Goal: Information Seeking & Learning: Learn about a topic

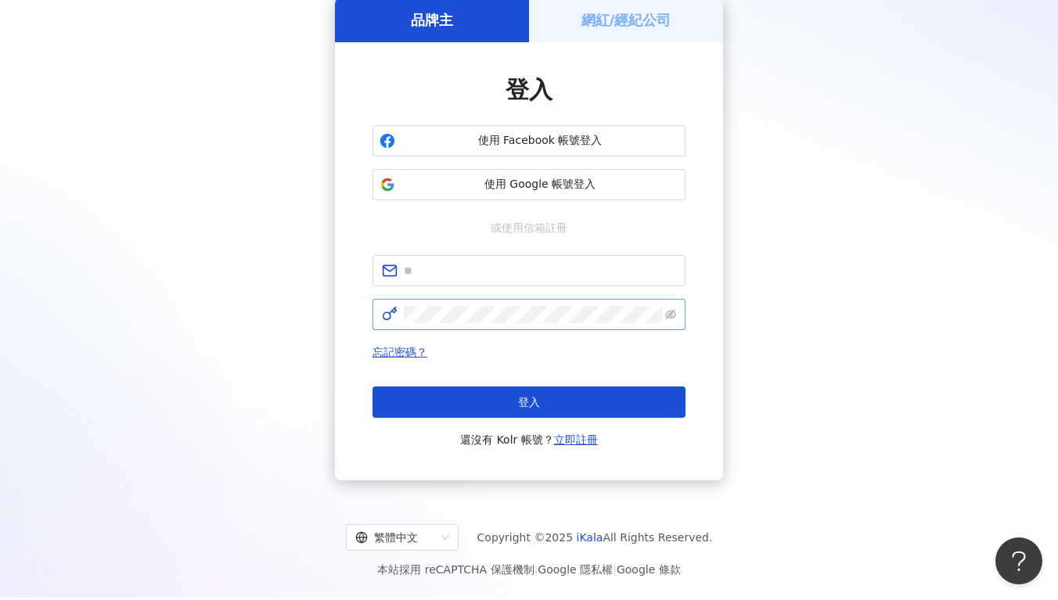
scroll to position [72, 0]
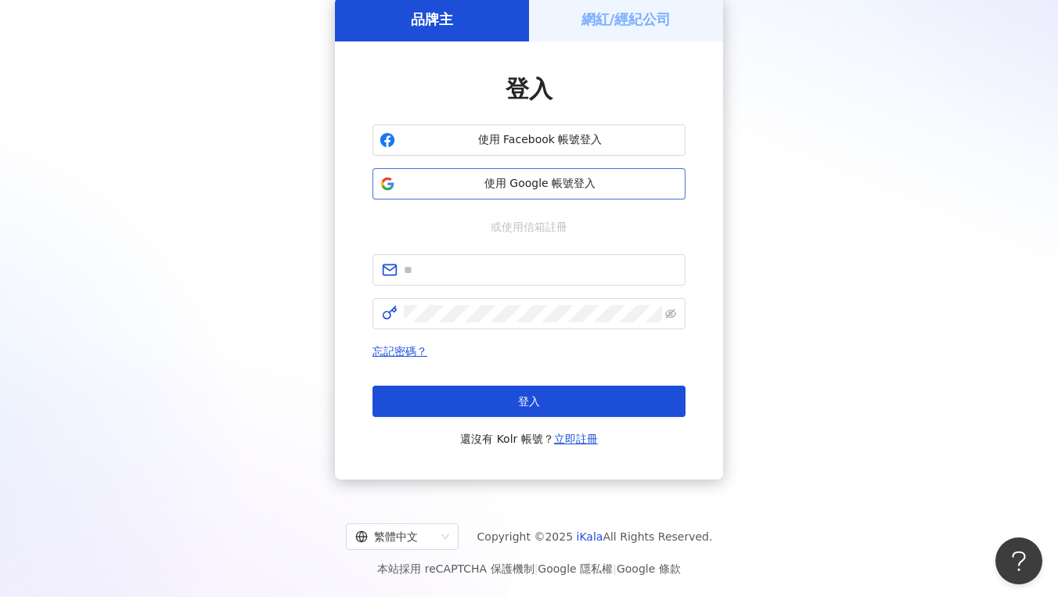
click at [528, 178] on span "使用 Google 帳號登入" at bounding box center [539, 184] width 277 height 16
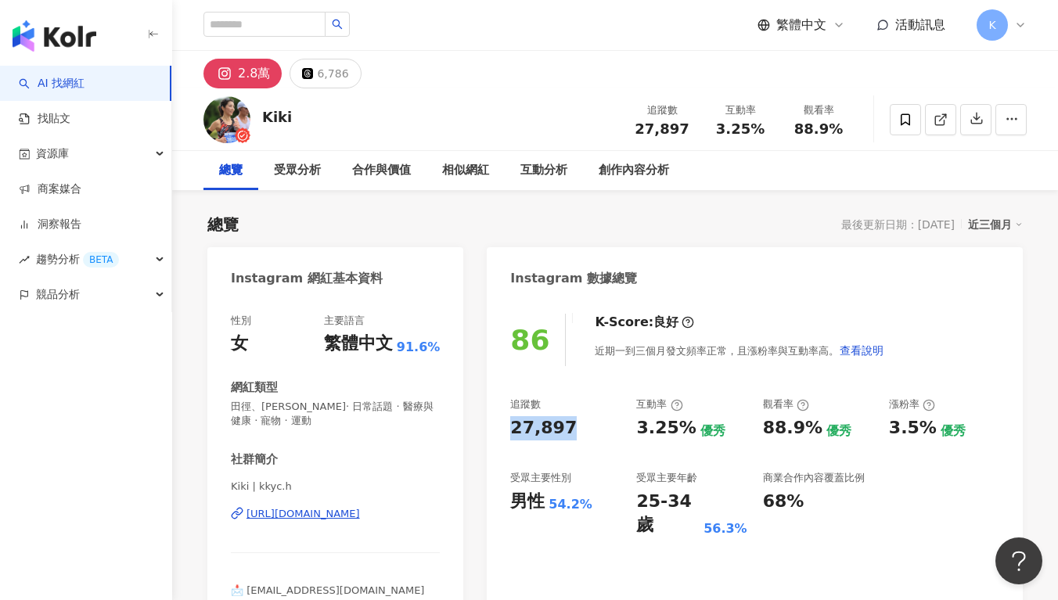
drag, startPoint x: 545, startPoint y: 427, endPoint x: 736, endPoint y: 259, distance: 255.1
click at [573, 427] on div "86 K-Score : 良好 近期一到三個月發文頻率正常，且漲粉率與互動率高。 查看說明 追蹤數 27,897 互動率 3.25% 優秀 觀看率 88.9%…" at bounding box center [755, 480] width 536 height 365
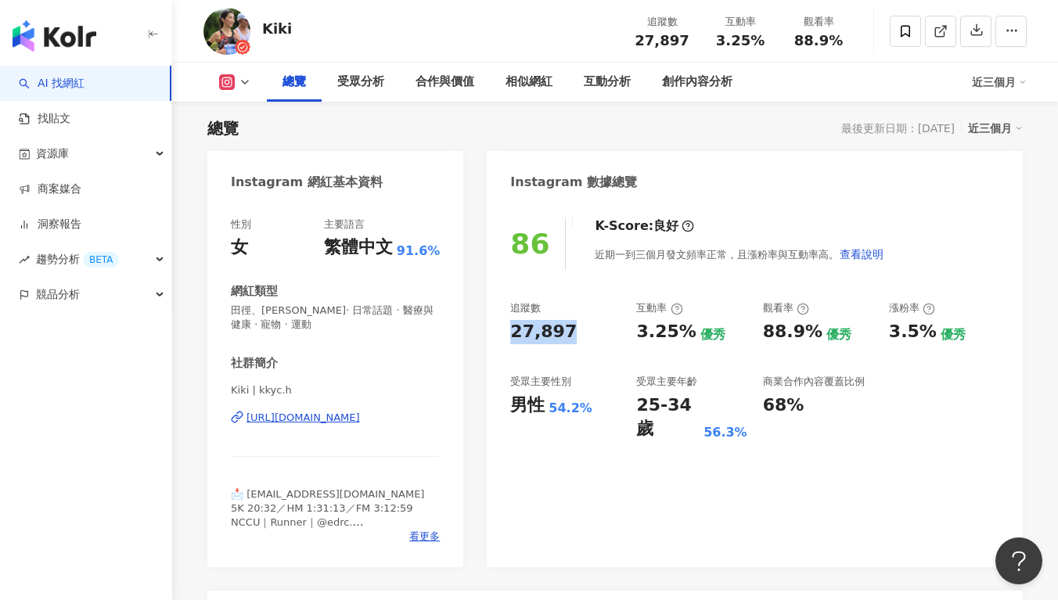
click at [811, 275] on div "86 K-Score : 良好 近期一到三個月發文頻率正常，且漲粉率與互動率高。 查看說明 追蹤數 27,897 互動率 3.25% 優秀 觀看率 88.9%…" at bounding box center [755, 384] width 536 height 365
drag, startPoint x: 637, startPoint y: 340, endPoint x: 687, endPoint y: 336, distance: 50.2
click at [687, 336] on div "3.25% 優秀" at bounding box center [691, 332] width 110 height 24
copy div "3.25%"
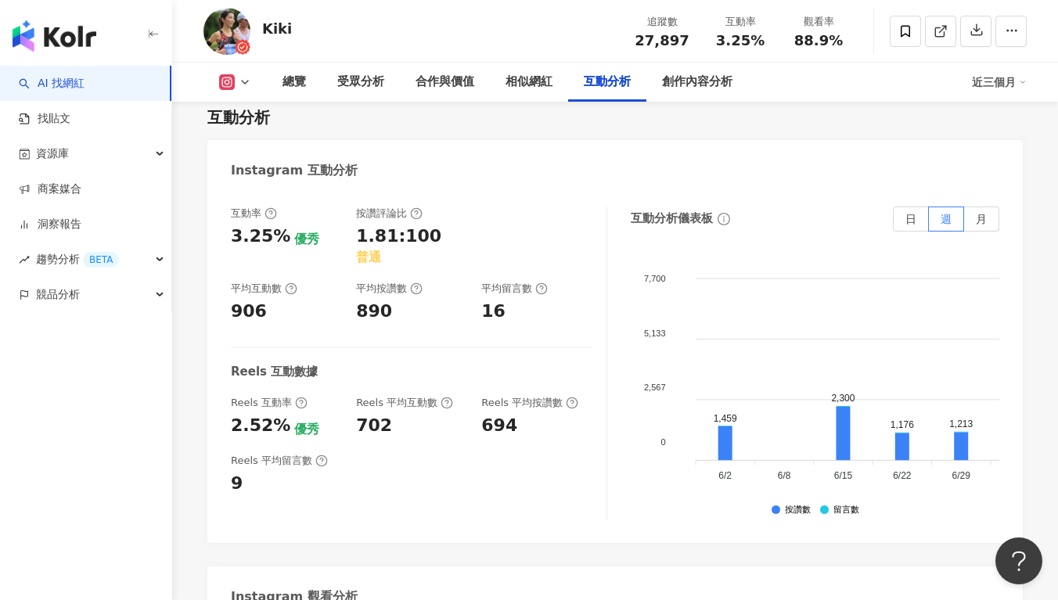
scroll to position [3325, 0]
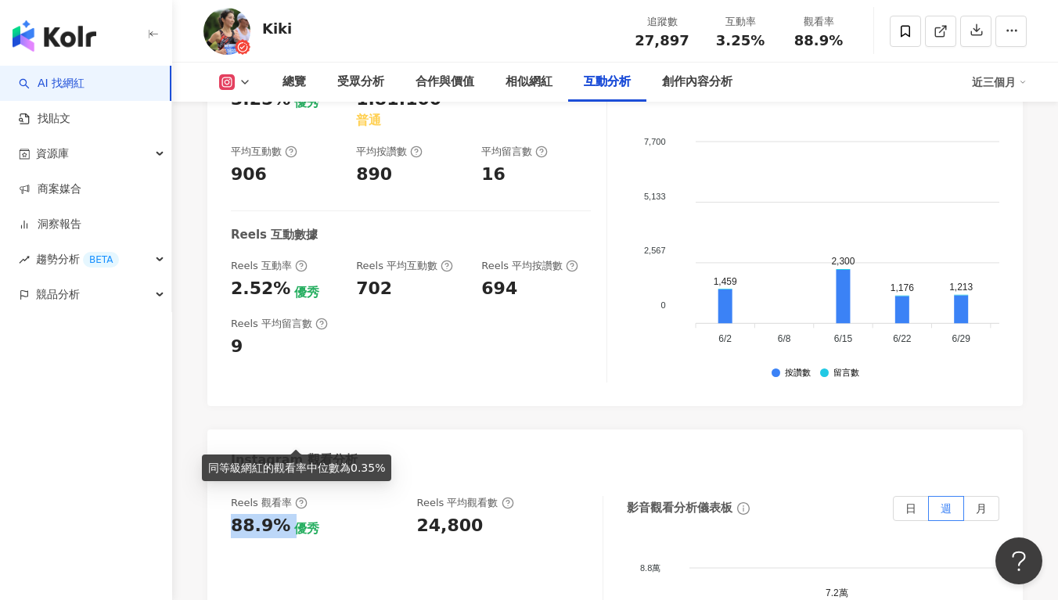
drag, startPoint x: 229, startPoint y: 432, endPoint x: 284, endPoint y: 431, distance: 55.6
copy div "88.9%"
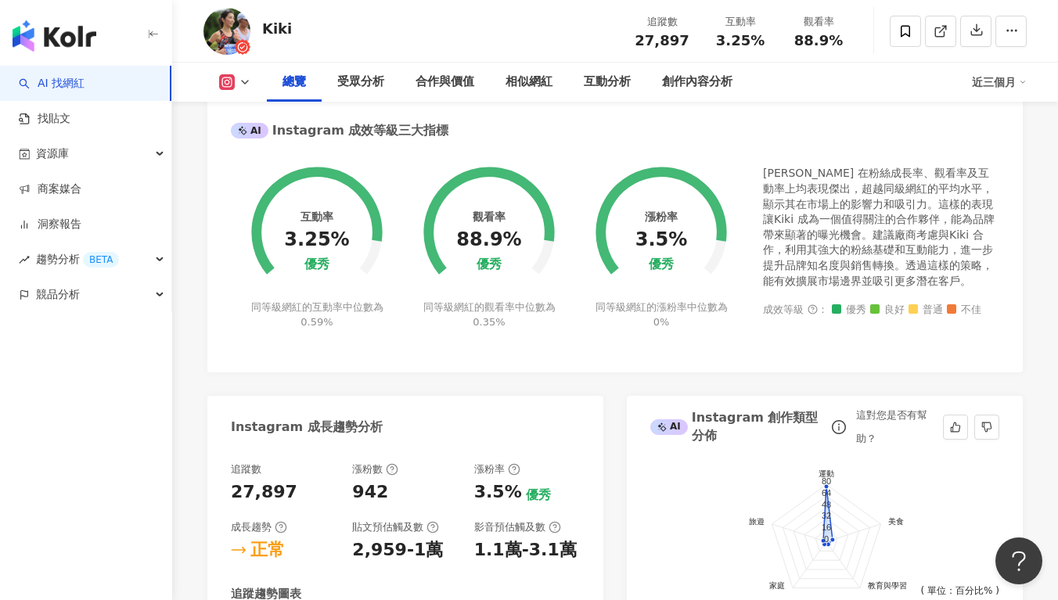
scroll to position [84, 0]
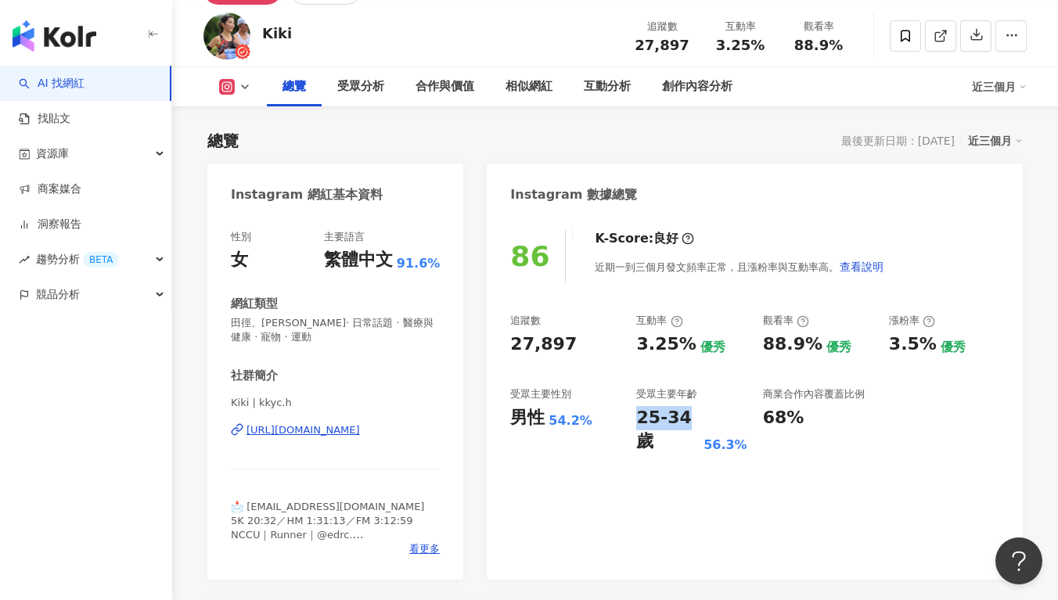
drag, startPoint x: 634, startPoint y: 419, endPoint x: 690, endPoint y: 402, distance: 58.7
click at [682, 414] on div "追蹤數 27,897 互動率 3.25% 優秀 觀看率 88.9% 優秀 漲粉率 3.5% 優秀 受眾主要性別 男性 54.2% 受眾主要年齡 25-34 歲…" at bounding box center [754, 384] width 489 height 140
copy div "25-34"
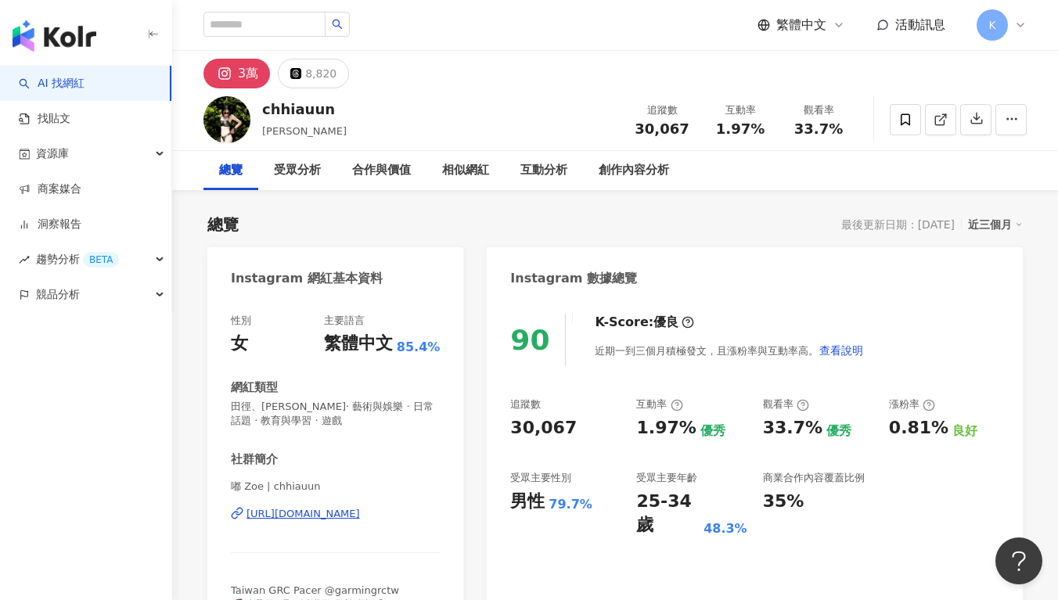
scroll to position [160, 0]
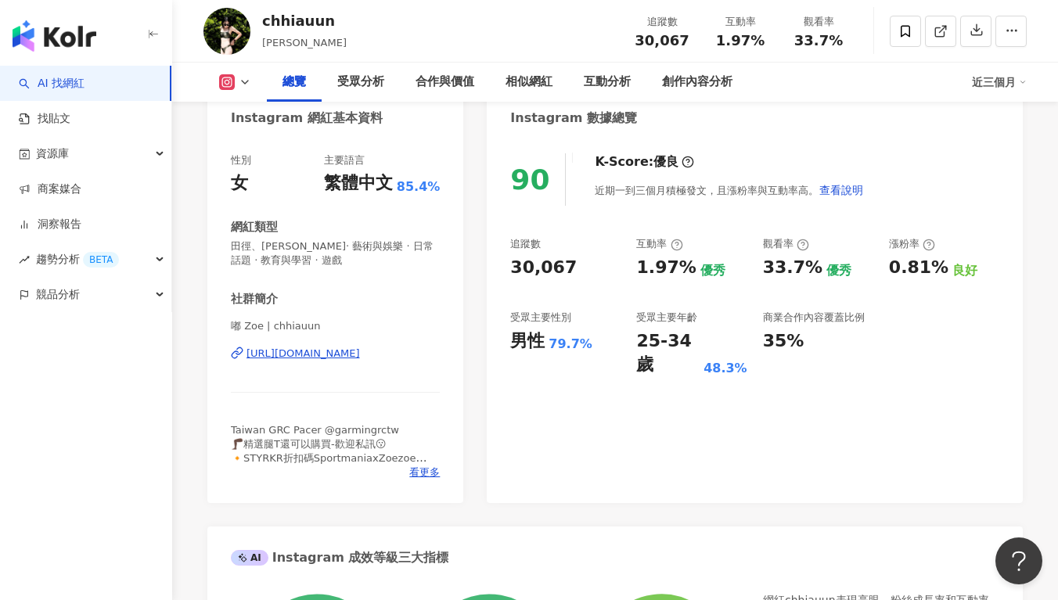
drag, startPoint x: 415, startPoint y: 373, endPoint x: 381, endPoint y: 354, distance: 38.9
copy div "https://www.instagram.com/chhiauun/"
drag, startPoint x: 509, startPoint y: 268, endPoint x: 567, endPoint y: 268, distance: 57.9
click at [567, 268] on div "90 K-Score : 優良 近期一到三個月積極發文，且漲粉率與互動率高。 查看說明 追蹤數 30,067 互動率 1.97% 優秀 觀看率 33.7% 優…" at bounding box center [755, 320] width 536 height 365
copy div "30,067"
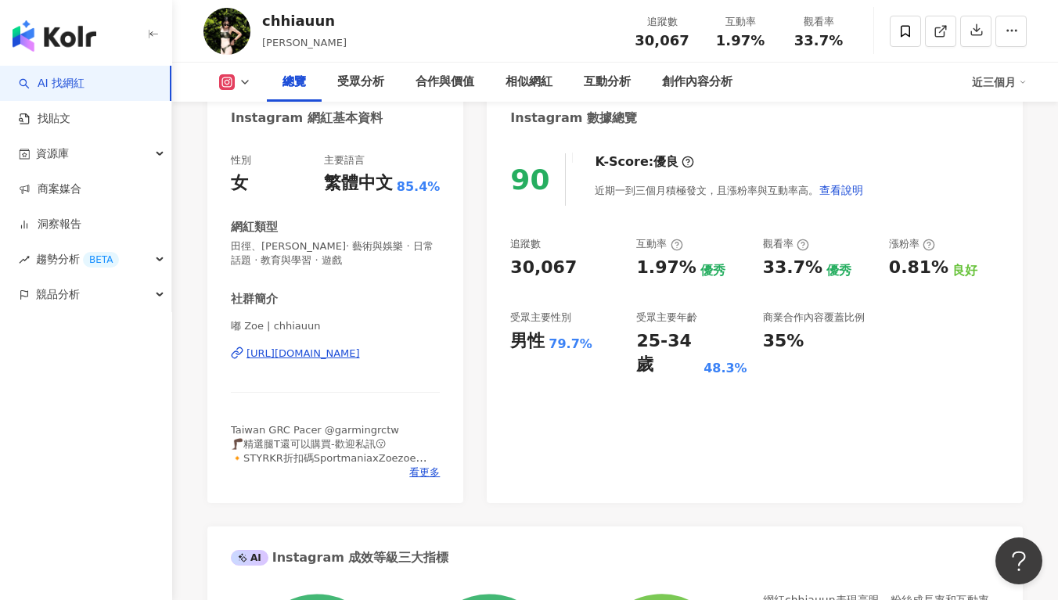
click at [658, 232] on div "90 K-Score : 優良 近期一到三個月積極發文，且漲粉率與互動率高。 查看說明 追蹤數 30,067 互動率 1.97% 優秀 觀看率 33.7% 優…" at bounding box center [755, 320] width 536 height 365
drag, startPoint x: 630, startPoint y: 268, endPoint x: 678, endPoint y: 271, distance: 47.8
click at [678, 271] on div "追蹤數 30,067 互動率 1.97% 優秀 觀看率 33.7% 優秀 漲粉率 0.81% 良好 受眾主要性別 男性 79.7% 受眾主要年齡 25-34 …" at bounding box center [754, 307] width 489 height 140
click at [679, 270] on div "1.97%" at bounding box center [665, 268] width 59 height 24
drag, startPoint x: 641, startPoint y: 270, endPoint x: 684, endPoint y: 271, distance: 43.0
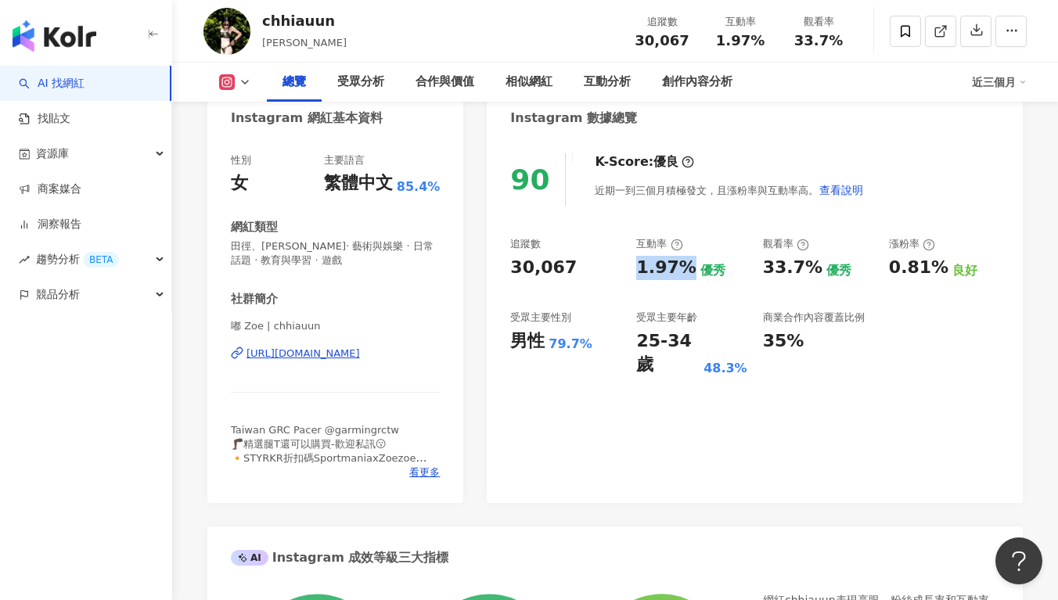
click at [684, 271] on div "1.97%" at bounding box center [665, 268] width 59 height 24
copy div "1.97%"
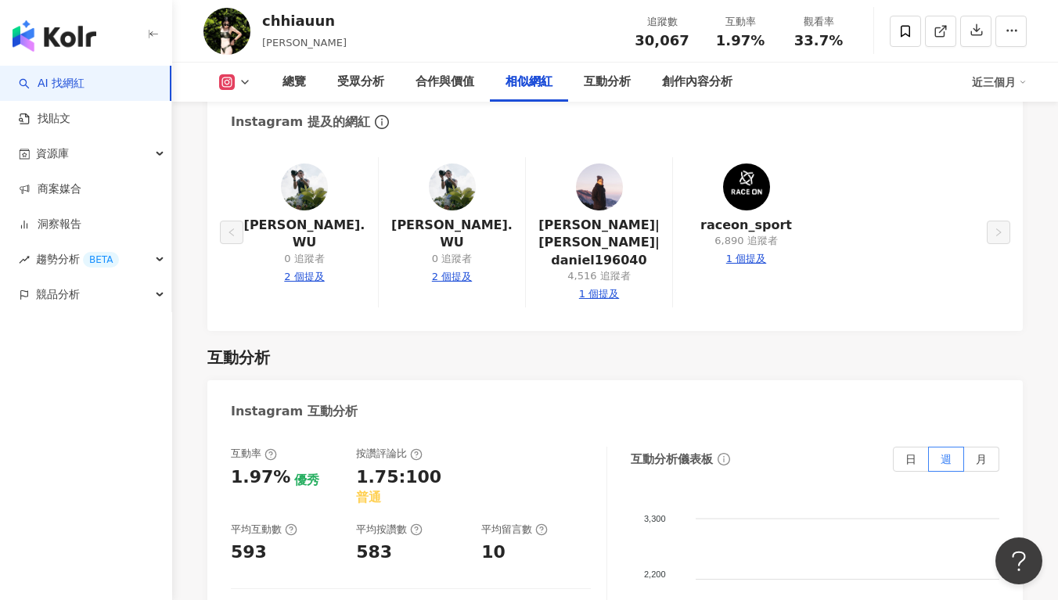
scroll to position [3068, 0]
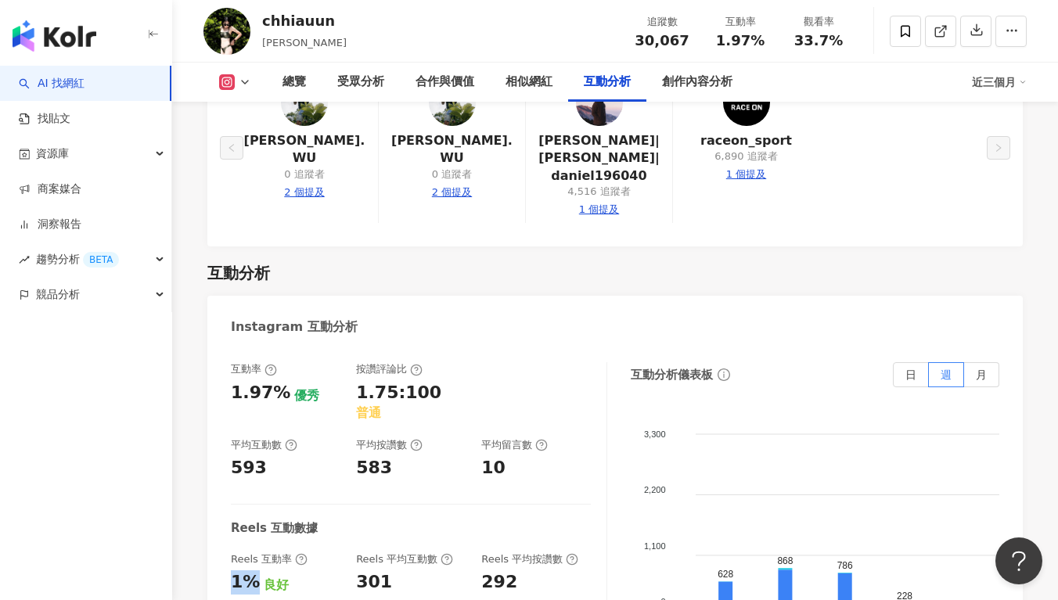
drag, startPoint x: 236, startPoint y: 448, endPoint x: 392, endPoint y: 422, distance: 158.6
click at [255, 451] on div "互動率 1.97% 優秀 按讚評論比 1.75:100 普通 平均互動數 593 平均按讚數 583 平均留言數 10 Reels 互動數據 Reels 互動…" at bounding box center [614, 523] width 815 height 352
copy div "1%"
click at [385, 570] on div "301" at bounding box center [374, 582] width 36 height 24
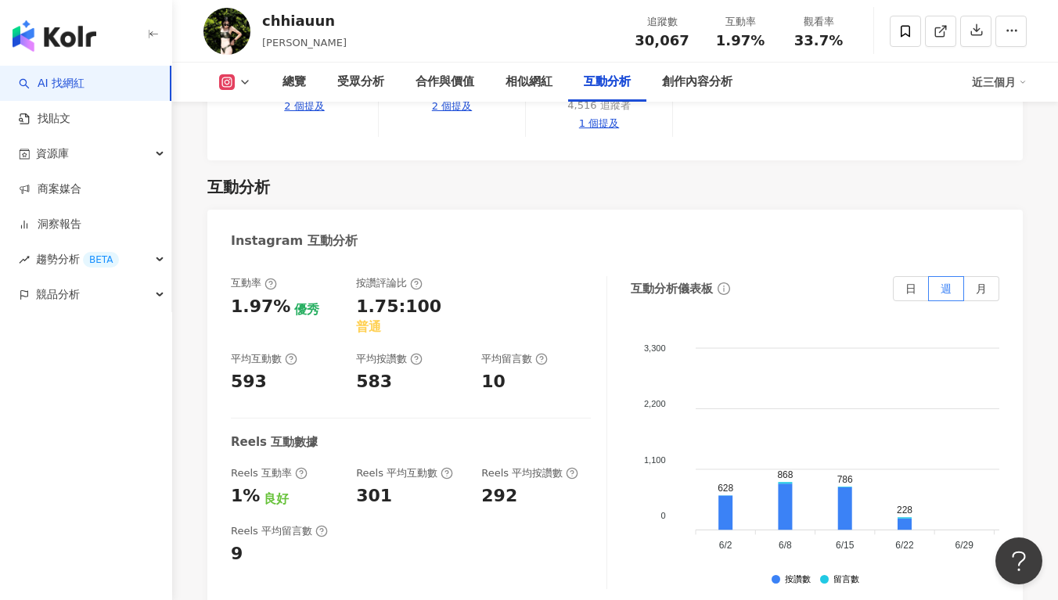
scroll to position [3330, 0]
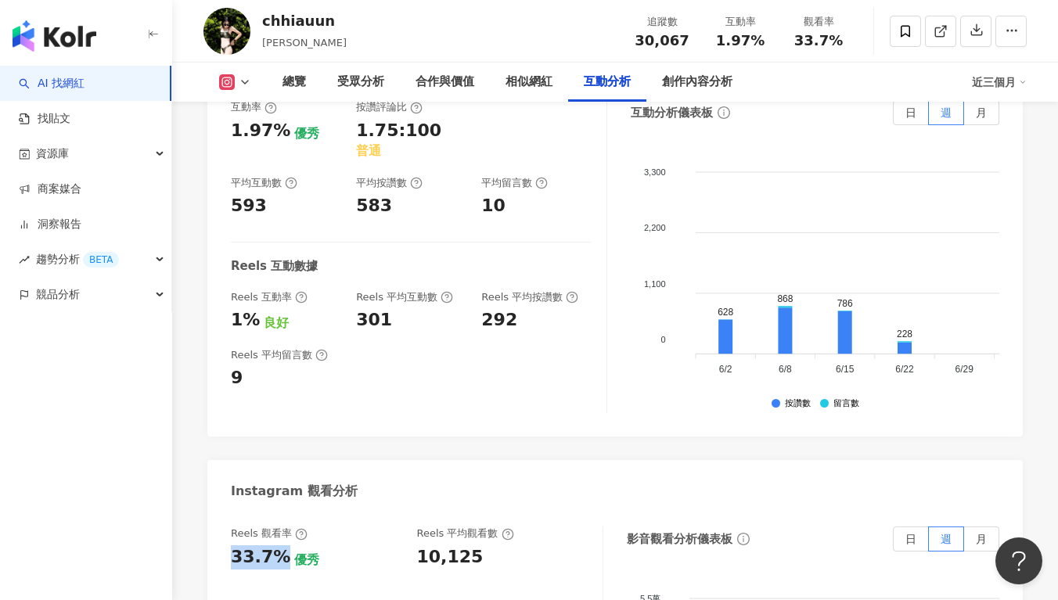
drag, startPoint x: 221, startPoint y: 438, endPoint x: 275, endPoint y: 444, distance: 54.3
copy div "33.7%"
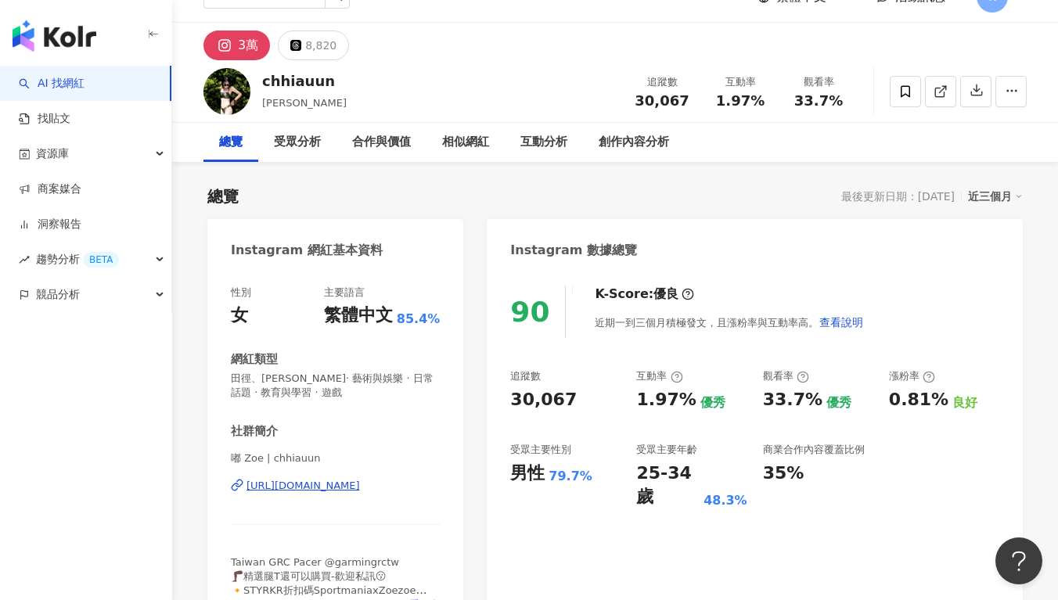
scroll to position [28, 0]
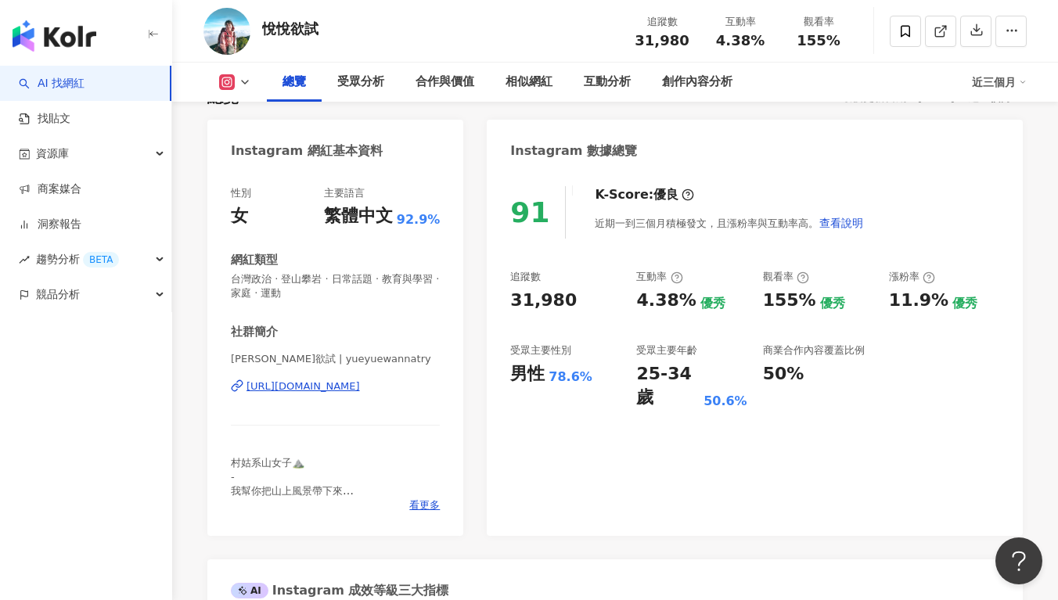
scroll to position [96, 0]
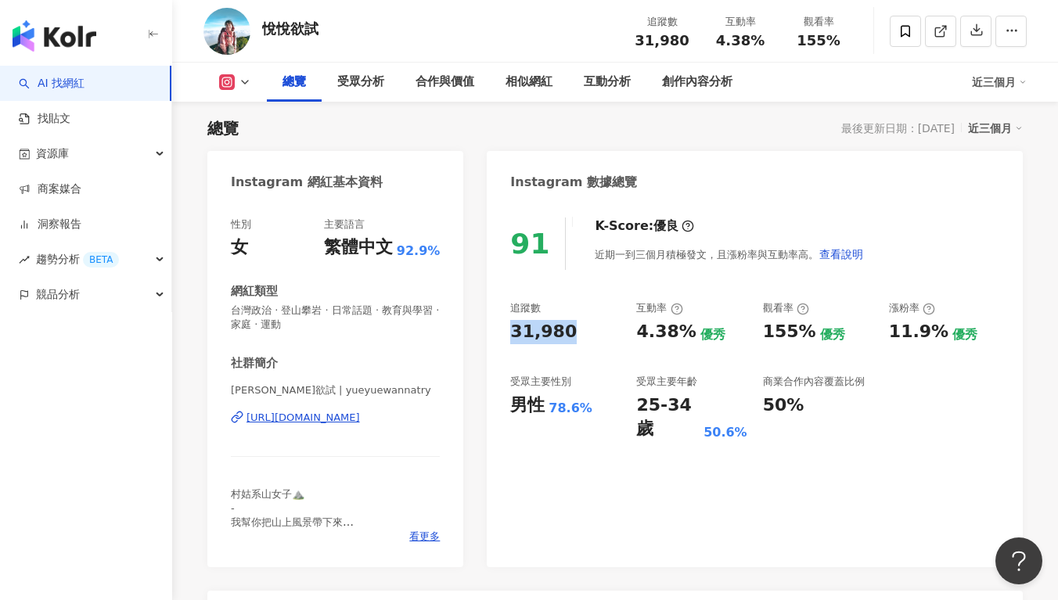
drag, startPoint x: 513, startPoint y: 332, endPoint x: 574, endPoint y: 336, distance: 60.4
click at [574, 336] on div "31,980" at bounding box center [565, 332] width 110 height 24
copy div "31,980"
click at [618, 312] on div "追蹤數" at bounding box center [565, 308] width 110 height 14
drag, startPoint x: 625, startPoint y: 338, endPoint x: 680, endPoint y: 336, distance: 54.8
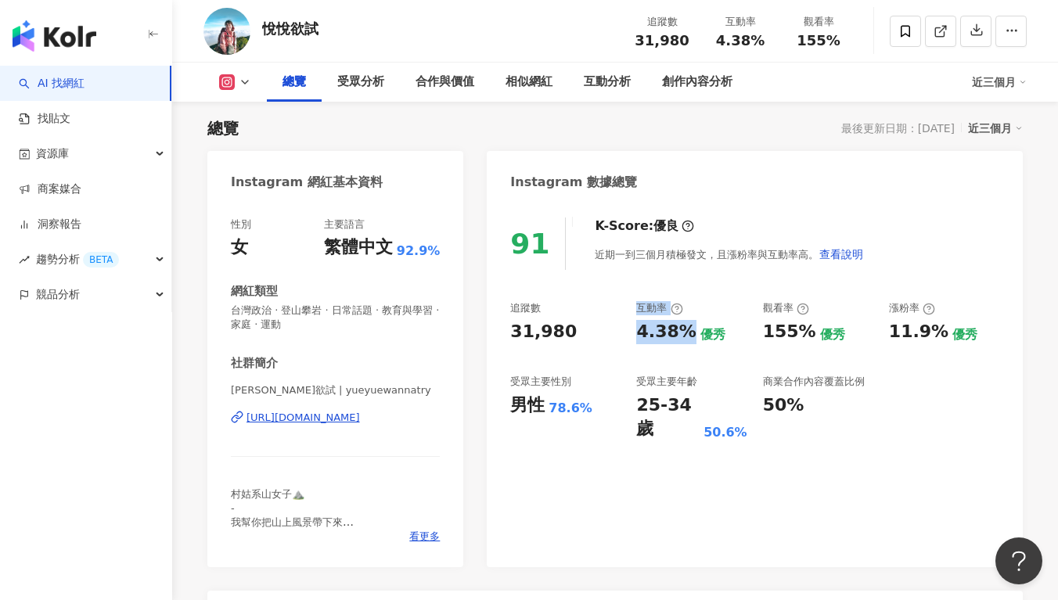
click at [680, 336] on div "追蹤數 31,980 互動率 4.38% 優秀 觀看率 155% 優秀 漲粉率 11.9% 優秀 受眾主要性別 男性 78.6% 受眾主要年齡 25-34 歲…" at bounding box center [754, 371] width 489 height 140
click at [682, 336] on div "4.38%" at bounding box center [665, 332] width 59 height 24
drag, startPoint x: 639, startPoint y: 334, endPoint x: 686, endPoint y: 332, distance: 47.0
click at [686, 332] on div "4.38% 優秀" at bounding box center [691, 332] width 110 height 24
copy div "4.38%"
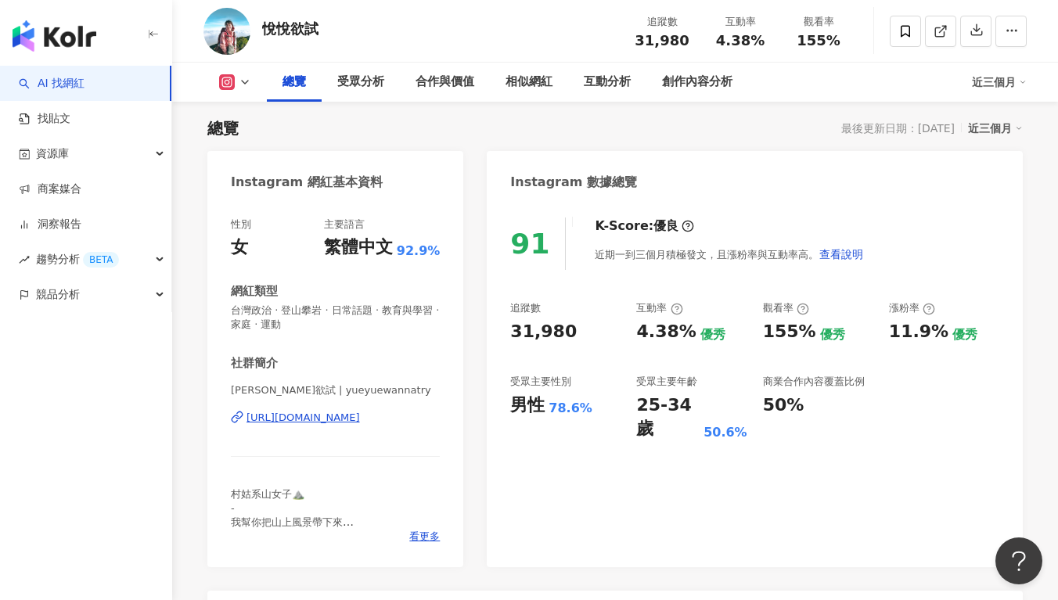
click at [706, 305] on div "互動率" at bounding box center [691, 308] width 110 height 14
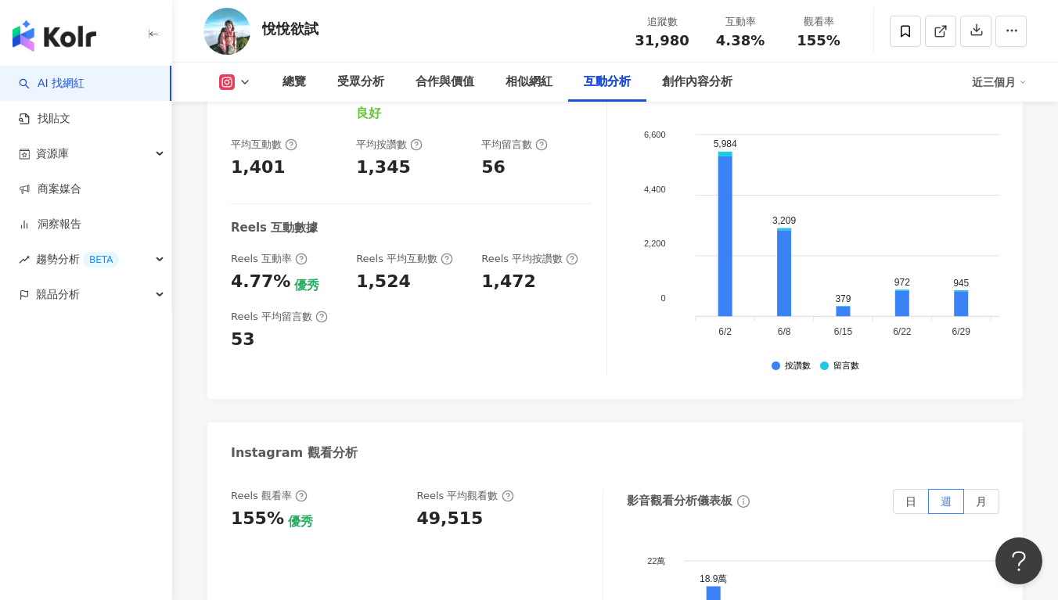
scroll to position [3313, 0]
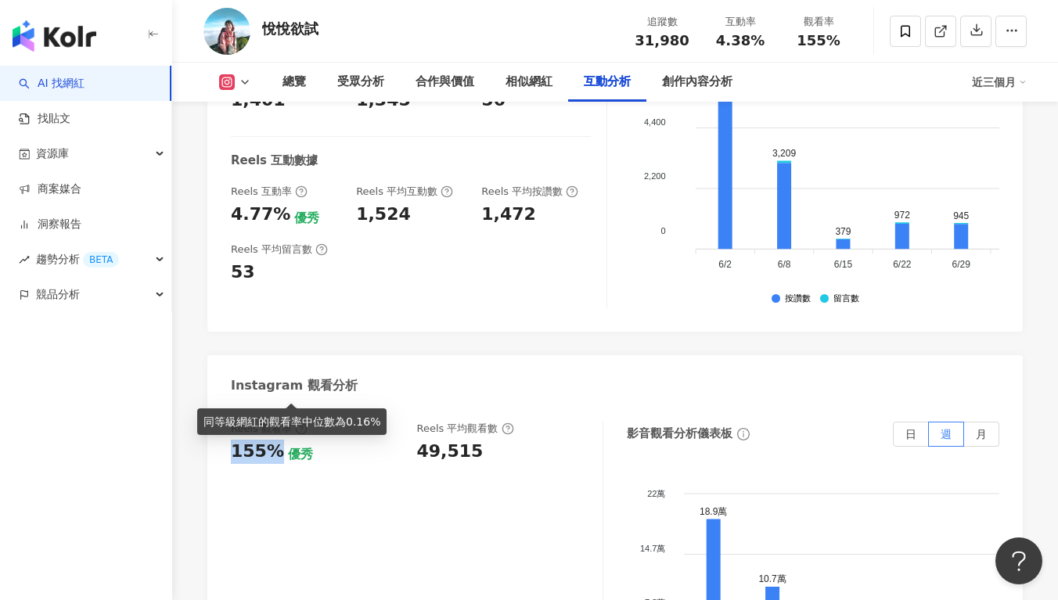
drag, startPoint x: 248, startPoint y: 388, endPoint x: 275, endPoint y: 383, distance: 27.0
click at [275, 440] on div "155% 優秀" at bounding box center [316, 452] width 171 height 24
copy div "155%"
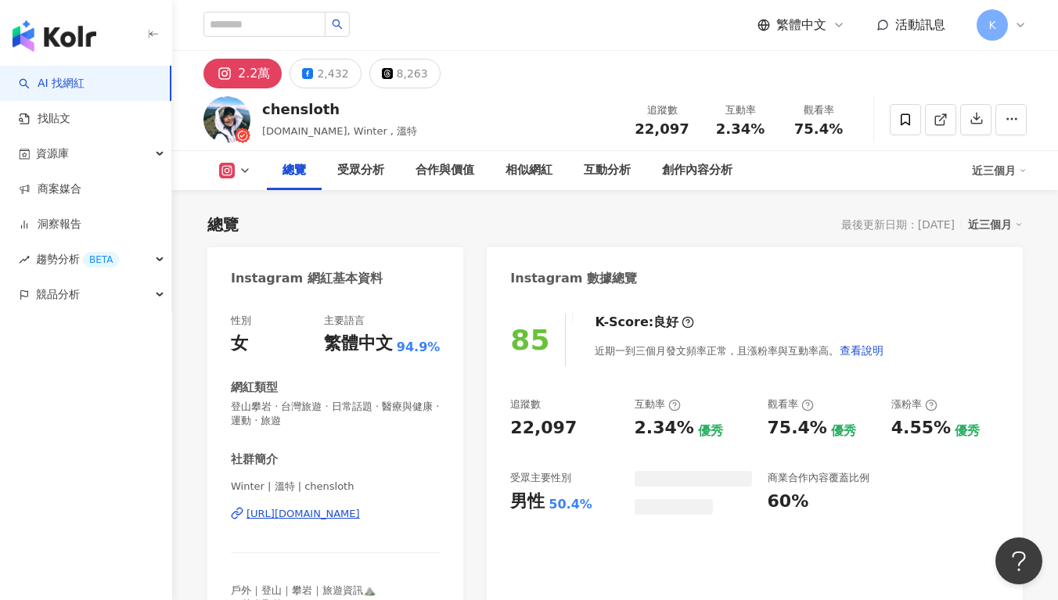
scroll to position [96, 0]
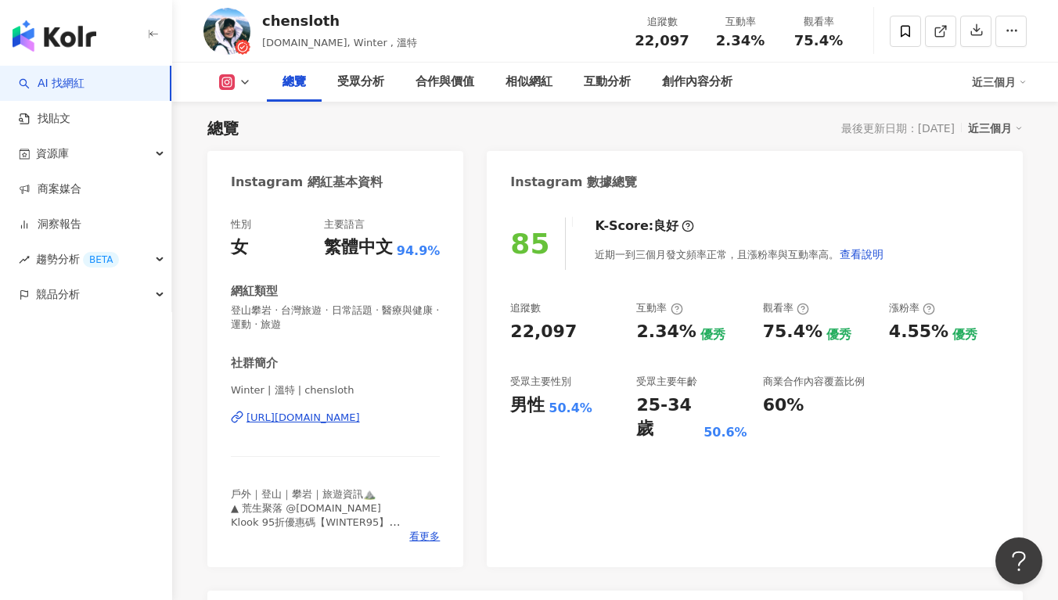
click at [582, 316] on div "追蹤數 22,097" at bounding box center [565, 322] width 110 height 42
drag, startPoint x: 575, startPoint y: 329, endPoint x: 513, endPoint y: 333, distance: 62.7
click at [507, 336] on div "85 K-Score : 良好 近期一到三個月發文頻率正常，且漲粉率與互動率高。 查看說明 追蹤數 22,097 互動率 2.34% 優秀 觀看率 75.4%…" at bounding box center [755, 384] width 536 height 365
copy div "22,097"
click at [629, 340] on div "追蹤數 22,097 互動率 2.34% 優秀 觀看率 75.4% 優秀 漲粉率 4.55% 優秀 受眾主要性別 男性 50.4% 受眾主要年齡 25-34 …" at bounding box center [754, 371] width 489 height 140
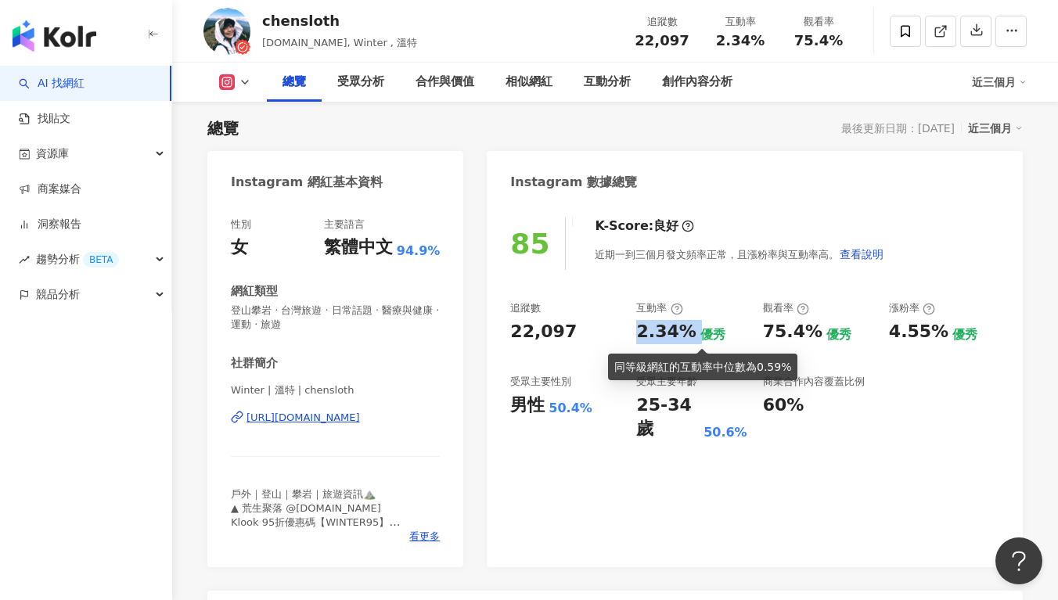
drag, startPoint x: 629, startPoint y: 333, endPoint x: 692, endPoint y: 336, distance: 62.6
click at [692, 336] on div "追蹤數 22,097 互動率 2.34% 優秀 觀看率 75.4% 優秀 漲粉率 4.55% 優秀 受眾主要性別 男性 50.4% 受眾主要年齡 25-34 …" at bounding box center [754, 371] width 489 height 140
copy div "2.34%"
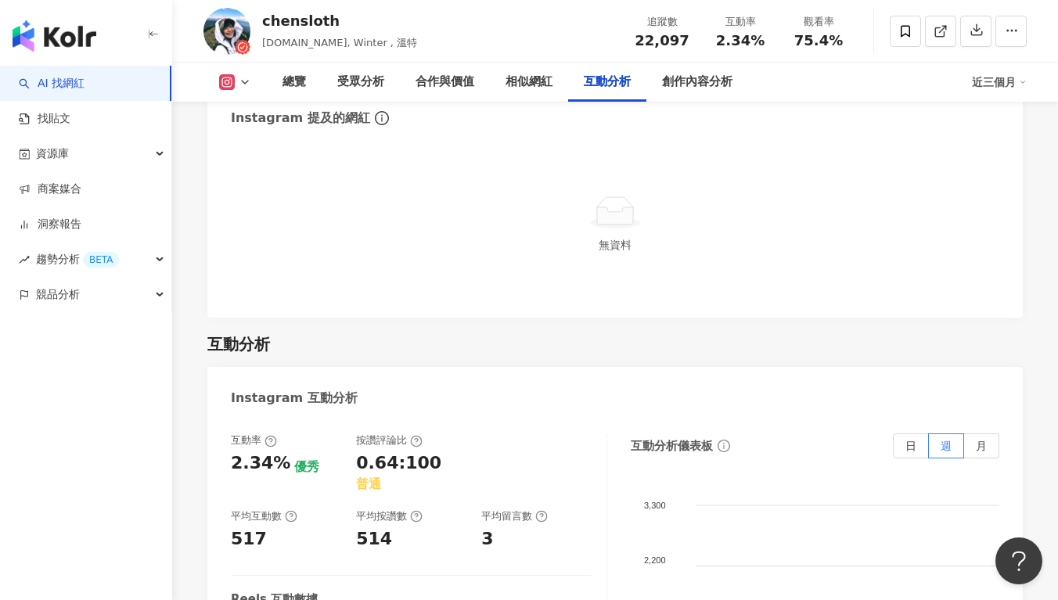
scroll to position [3268, 0]
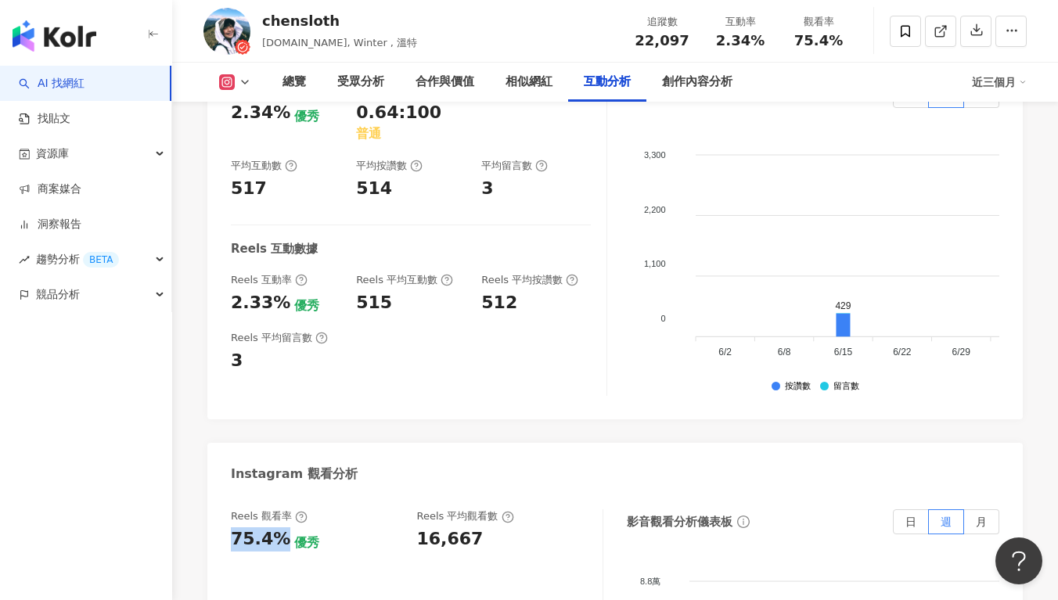
drag, startPoint x: 232, startPoint y: 461, endPoint x: 275, endPoint y: 455, distance: 42.7
click at [275, 527] on div "75.4%" at bounding box center [260, 539] width 59 height 24
copy div "75.4%"
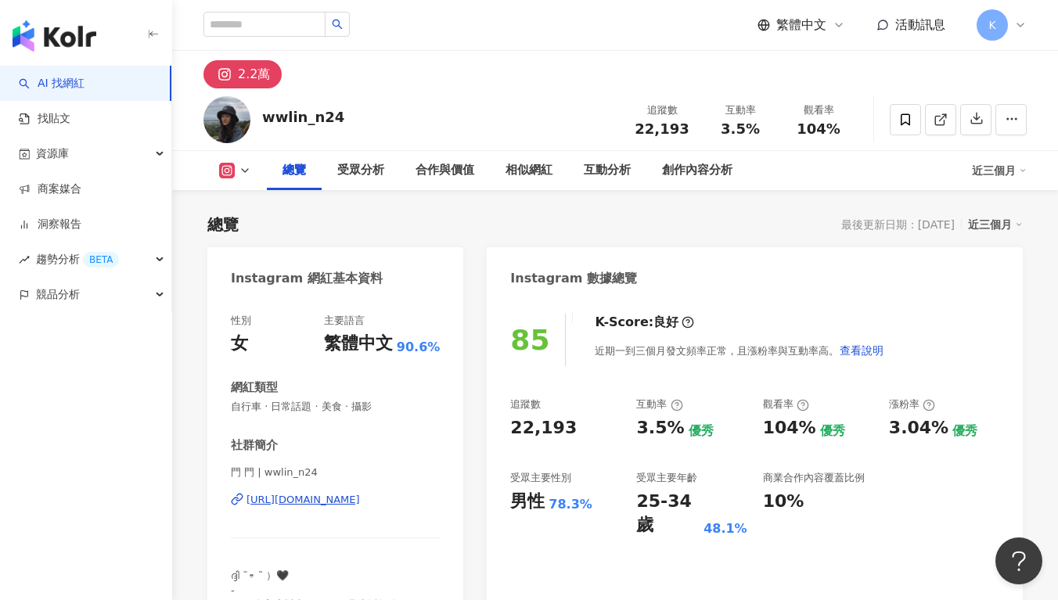
scroll to position [96, 0]
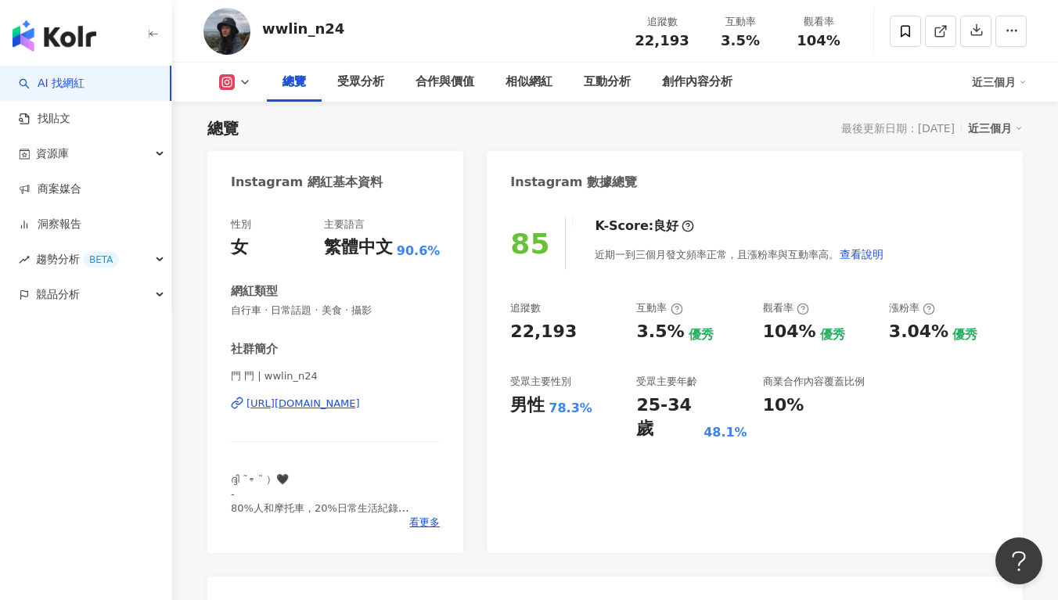
click at [697, 154] on div "Instagram 數據總覽" at bounding box center [755, 176] width 536 height 51
click at [609, 340] on div "22,193" at bounding box center [565, 332] width 110 height 24
drag, startPoint x: 596, startPoint y: 330, endPoint x: 487, endPoint y: 332, distance: 109.6
click at [487, 332] on div "85 K-Score : 良好 近期一到三個月發文頻率正常，且漲粉率與互動率高。 查看說明 追蹤數 22,193 互動率 3.5% 優秀 觀看率 104% 優…" at bounding box center [755, 377] width 536 height 351
copy div "22,193"
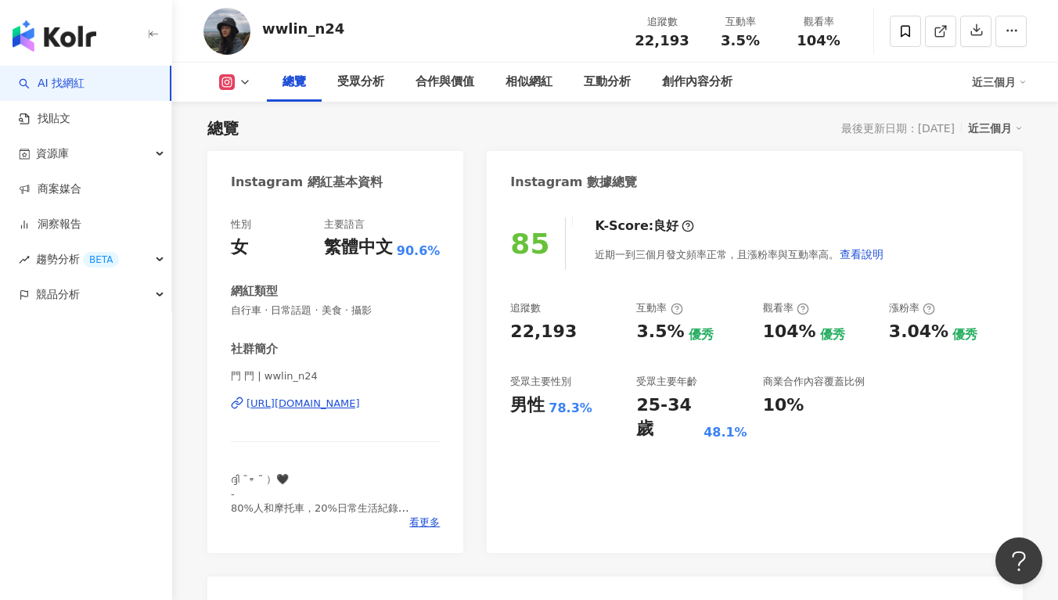
click at [677, 363] on div "追蹤數 22,193 互動率 3.5% 優秀 觀看率 104% 優秀 漲粉率 3.04% 優秀 受眾主要性別 男性 78.3% 受眾主要年齡 25-34 歲 …" at bounding box center [754, 371] width 489 height 140
drag, startPoint x: 638, startPoint y: 336, endPoint x: 673, endPoint y: 332, distance: 35.5
click at [673, 332] on div "3.5%" at bounding box center [660, 332] width 48 height 24
copy div "3.5%"
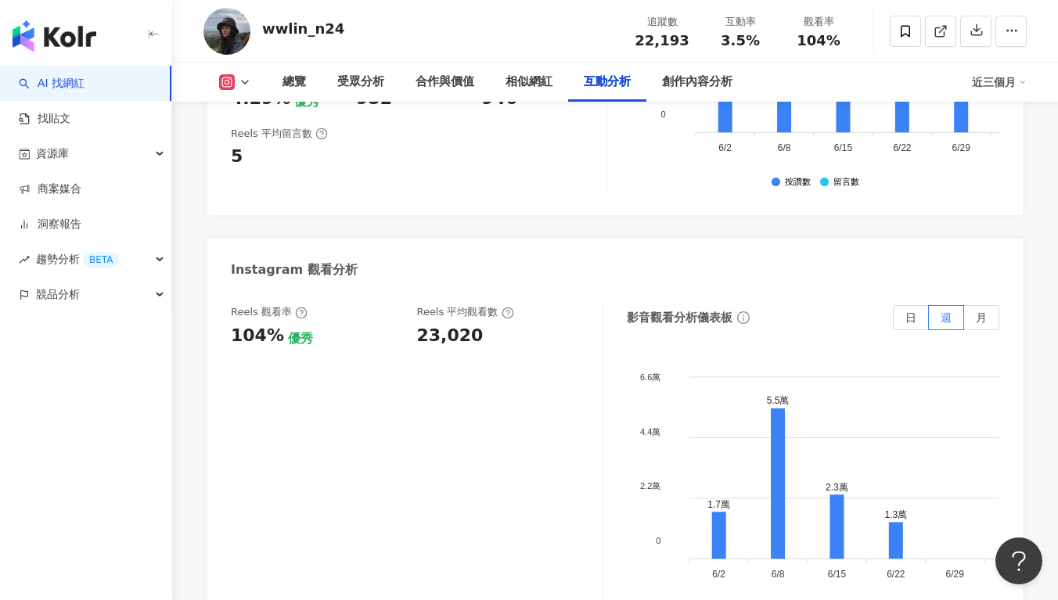
scroll to position [3438, 0]
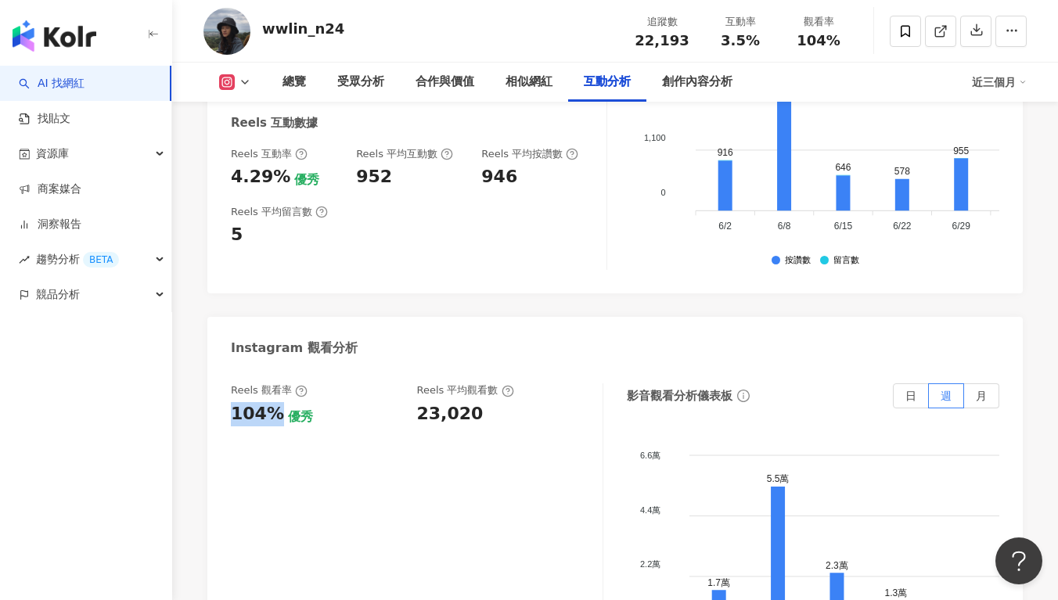
drag, startPoint x: 231, startPoint y: 297, endPoint x: 275, endPoint y: 302, distance: 44.9
click at [275, 402] on div "104% 優秀" at bounding box center [316, 414] width 171 height 24
copy div "104%"
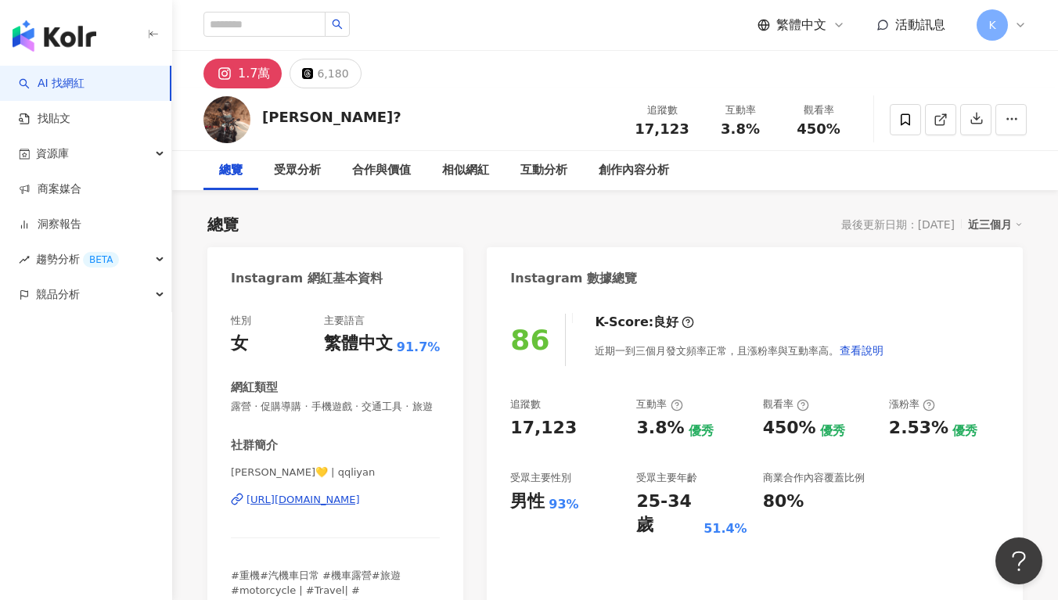
scroll to position [96, 0]
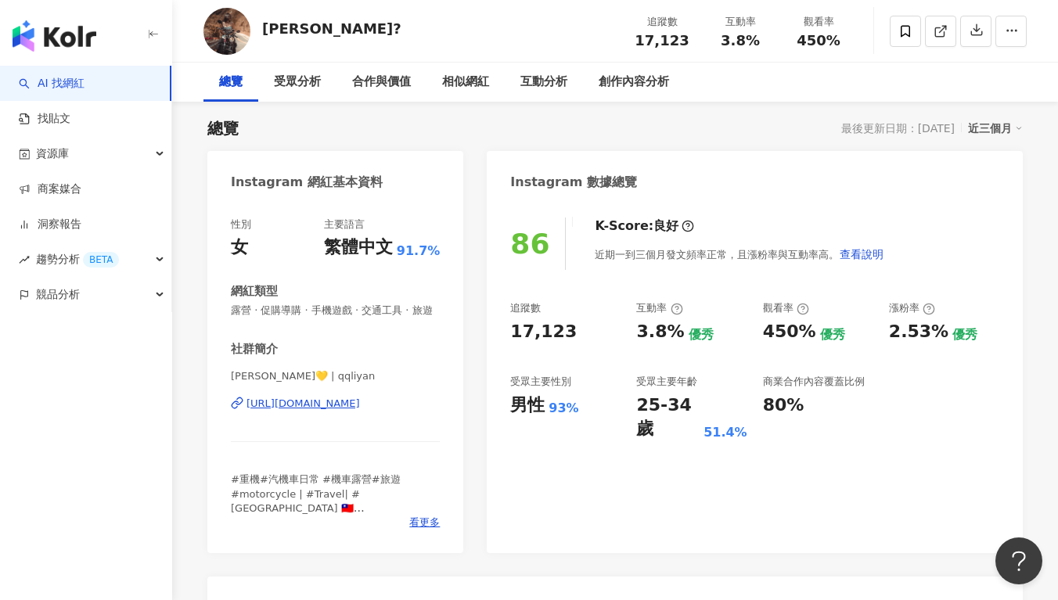
click at [646, 254] on div "近期一到三個月發文頻率正常，且漲粉率與互動率高。 查看說明" at bounding box center [740, 254] width 290 height 31
drag, startPoint x: 564, startPoint y: 329, endPoint x: 499, endPoint y: 336, distance: 65.3
click at [499, 336] on div "86 K-Score : 良好 近期一到三個月發文頻率正常，且漲粉率與互動率高。 查看說明 追蹤數 17,123 互動率 3.8% 優秀 觀看率 450% 優…" at bounding box center [755, 377] width 536 height 351
copy div "17,123"
click at [643, 325] on div "3.8%" at bounding box center [660, 332] width 48 height 24
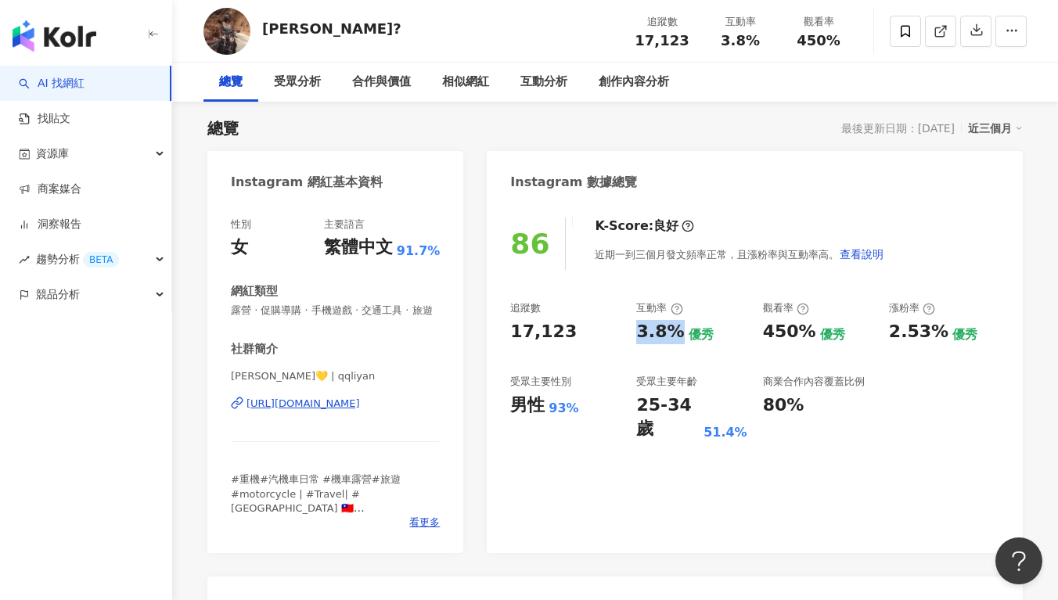
drag, startPoint x: 635, startPoint y: 331, endPoint x: 671, endPoint y: 331, distance: 36.0
click at [671, 331] on div "追蹤數 17,123 互動率 3.8% 優秀 觀看率 450% 優秀 漲粉率 2.53% 優秀 受眾主要性別 男性 93% 受眾主要年齡 25-34 歲 51…" at bounding box center [754, 371] width 489 height 140
copy div "3.8%"
click at [747, 367] on div "追蹤數 17,123 互動率 3.8% 優秀 觀看率 450% 優秀 漲粉率 2.53% 優秀 受眾主要性別 男性 93% 受眾主要年齡 25-34 歲 51…" at bounding box center [754, 371] width 489 height 140
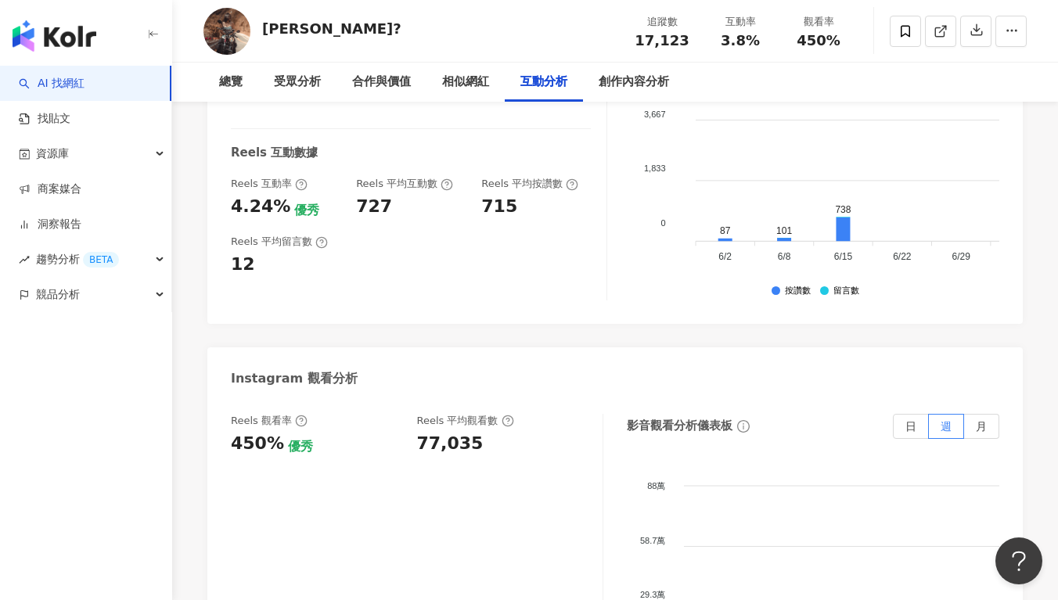
scroll to position [3365, 0]
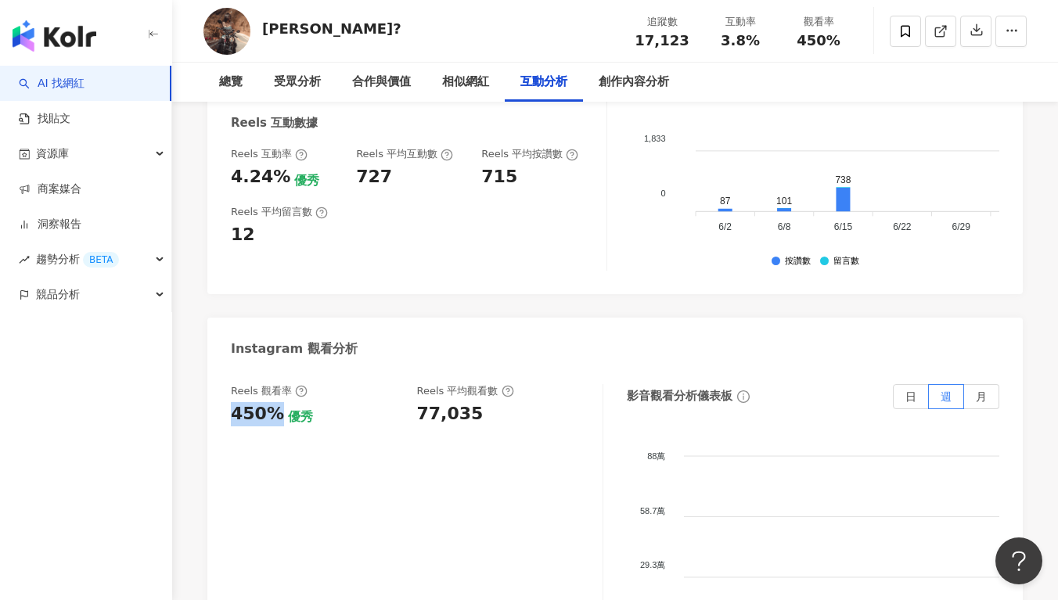
drag, startPoint x: 241, startPoint y: 361, endPoint x: 272, endPoint y: 361, distance: 31.3
click at [272, 369] on div "Reels 觀看率 450% 優秀 Reels 平均觀看數 77,035 影音觀看分析儀表板 日 週 月 88萬 88萬 58.7萬 58.7萬 29.3萬 …" at bounding box center [614, 545] width 815 height 352
copy div "450%"
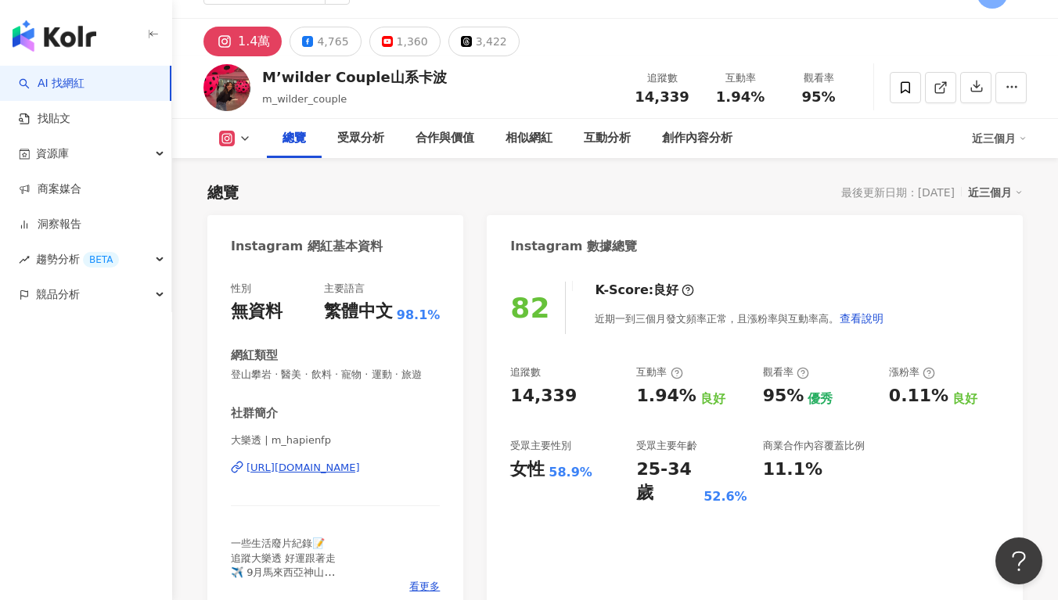
scroll to position [96, 0]
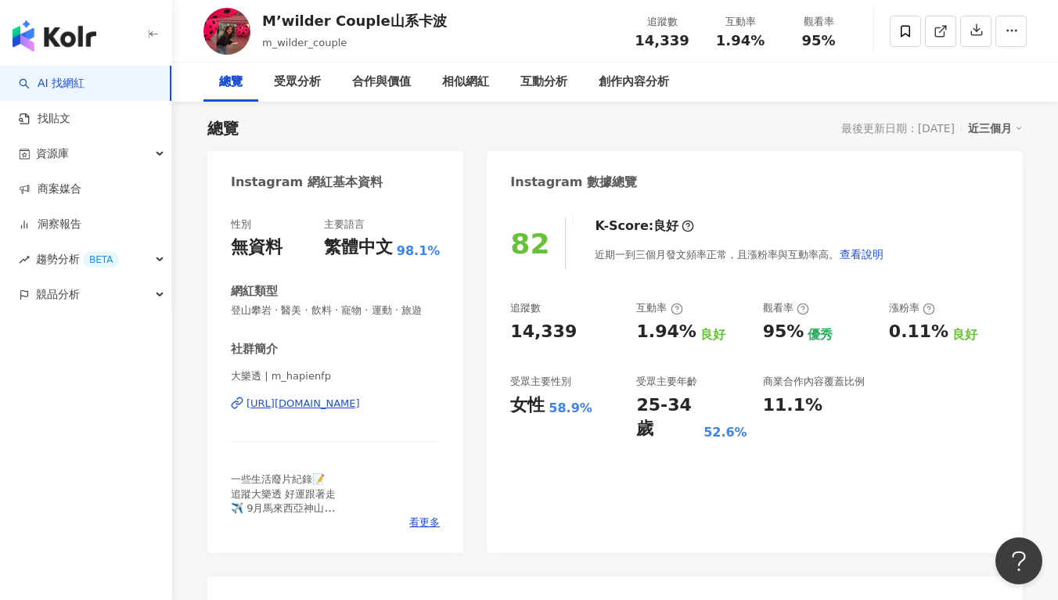
click at [592, 276] on div "82 K-Score : 良好 近期一到三個月發文頻率正常，且漲粉率與互動率高。 查看說明 追蹤數 14,339 互動率 1.94% 良好 觀看率 95% 優…" at bounding box center [755, 377] width 536 height 351
drag, startPoint x: 592, startPoint y: 321, endPoint x: 499, endPoint y: 333, distance: 93.9
click at [499, 333] on div "82 K-Score : 良好 近期一到三個月發文頻率正常，且漲粉率與互動率高。 查看說明 追蹤數 14,339 互動率 1.94% 良好 觀看率 95% 優…" at bounding box center [755, 377] width 536 height 351
copy div "14,339"
click at [643, 339] on div "1.94%" at bounding box center [665, 332] width 59 height 24
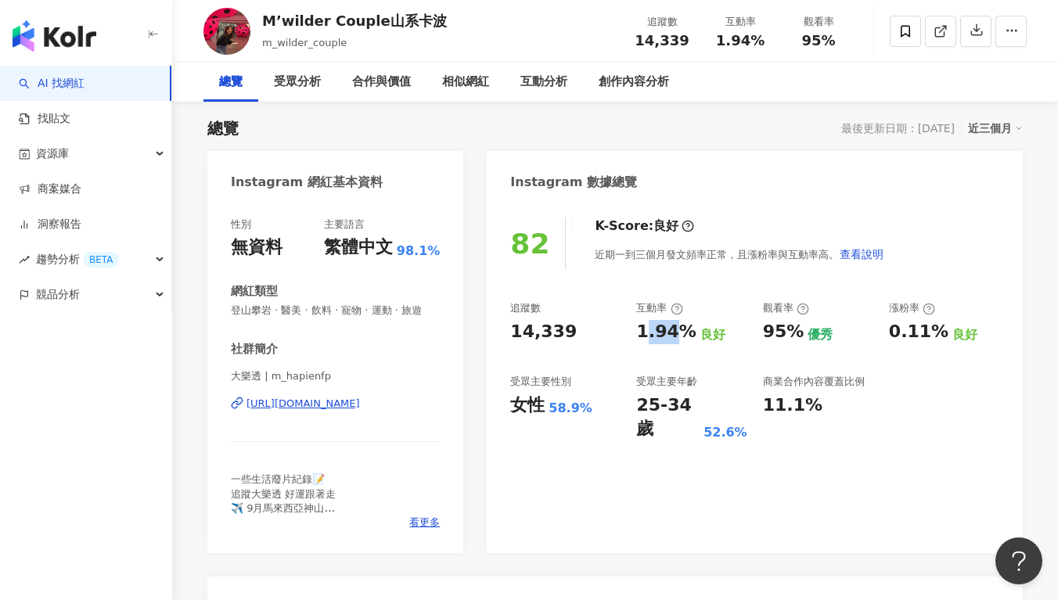
drag, startPoint x: 643, startPoint y: 334, endPoint x: 678, endPoint y: 333, distance: 34.4
click at [678, 333] on div "1.94%" at bounding box center [665, 332] width 59 height 24
click at [652, 334] on div "1.94%" at bounding box center [665, 332] width 59 height 24
drag, startPoint x: 664, startPoint y: 331, endPoint x: 683, endPoint y: 332, distance: 19.6
click at [683, 332] on div "1.94%" at bounding box center [665, 332] width 59 height 24
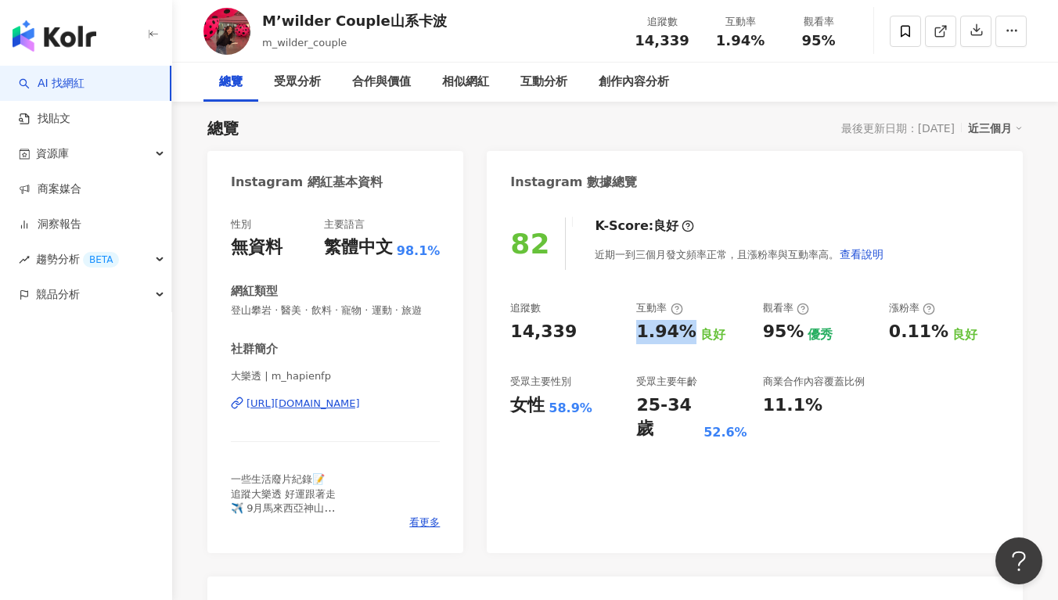
copy div "1.94%"
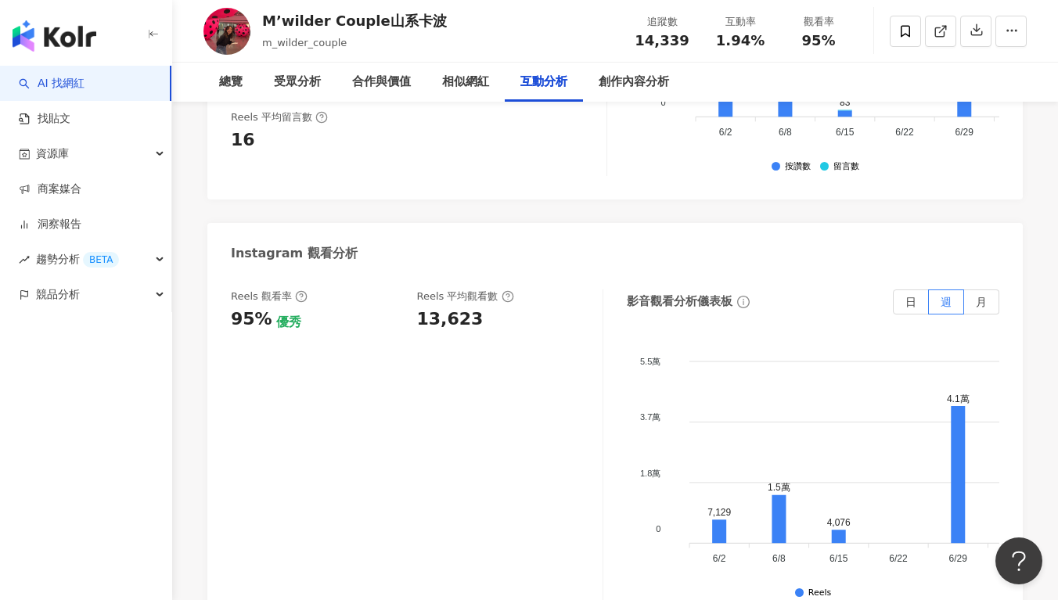
scroll to position [3433, 0]
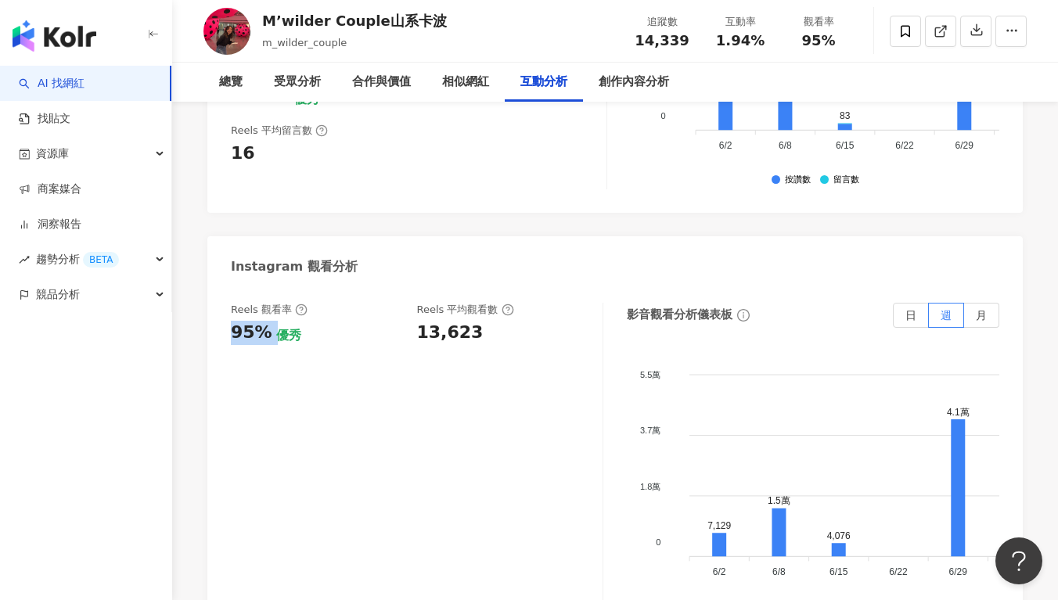
drag, startPoint x: 232, startPoint y: 238, endPoint x: 267, endPoint y: 237, distance: 35.2
click at [267, 287] on div "Reels 觀看率 95% 優秀 Reels 平均觀看數 13,623 影音觀看分析儀表板 日 週 月 5.5萬 5.5萬 3.7萬 3.7萬 1.8萬 1.…" at bounding box center [614, 463] width 815 height 352
copy div "95%"
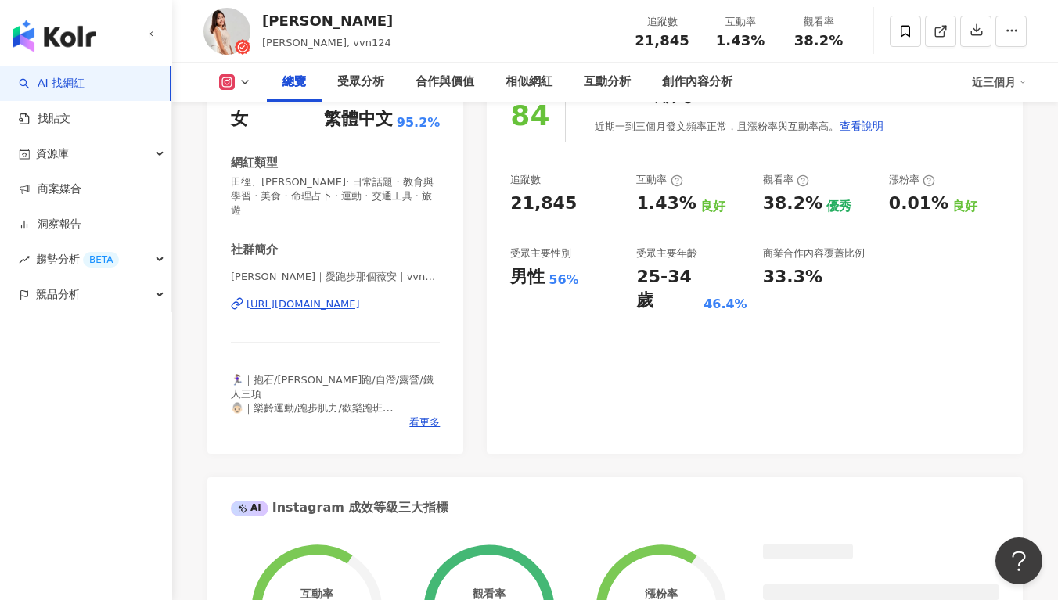
scroll to position [96, 0]
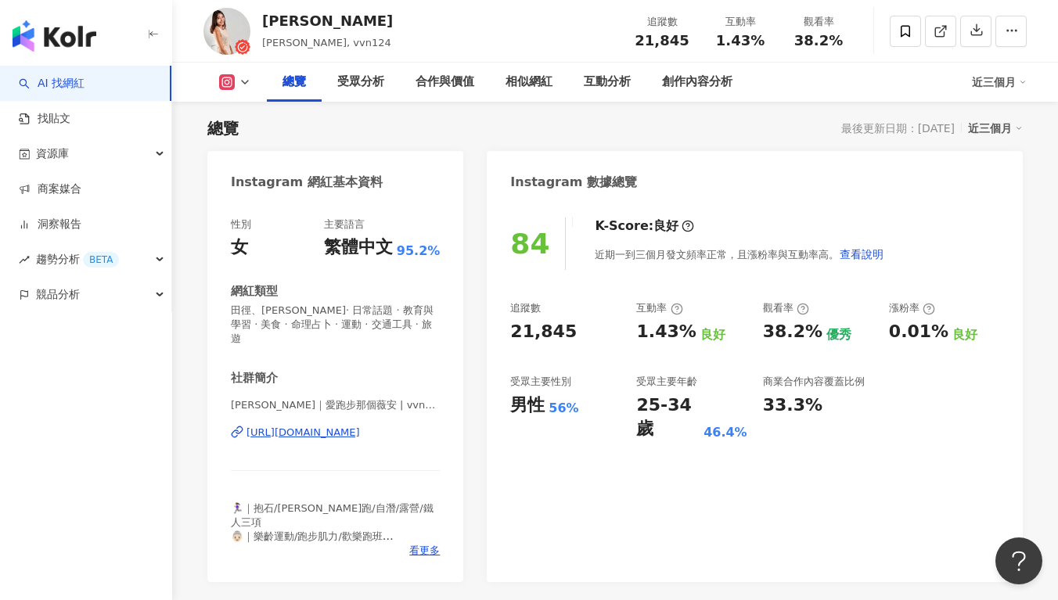
drag, startPoint x: 582, startPoint y: 328, endPoint x: 503, endPoint y: 344, distance: 80.6
click at [503, 344] on div "84 K-Score : 良好 近期一到三個月發文頻率正常，且漲粉率與互動率高。 查看說明 追蹤數 21,845 互動率 1.43% 良好 觀看率 38.2%…" at bounding box center [755, 392] width 536 height 380
drag, startPoint x: 506, startPoint y: 336, endPoint x: 588, endPoint y: 331, distance: 83.1
click at [588, 331] on div "84 K-Score : 良好 近期一到三個月發文頻率正常，且漲粉率與互動率高。 查看說明 追蹤數 21,845 互動率 1.43% 良好 觀看率 38.2%…" at bounding box center [755, 392] width 536 height 380
copy div "21,845"
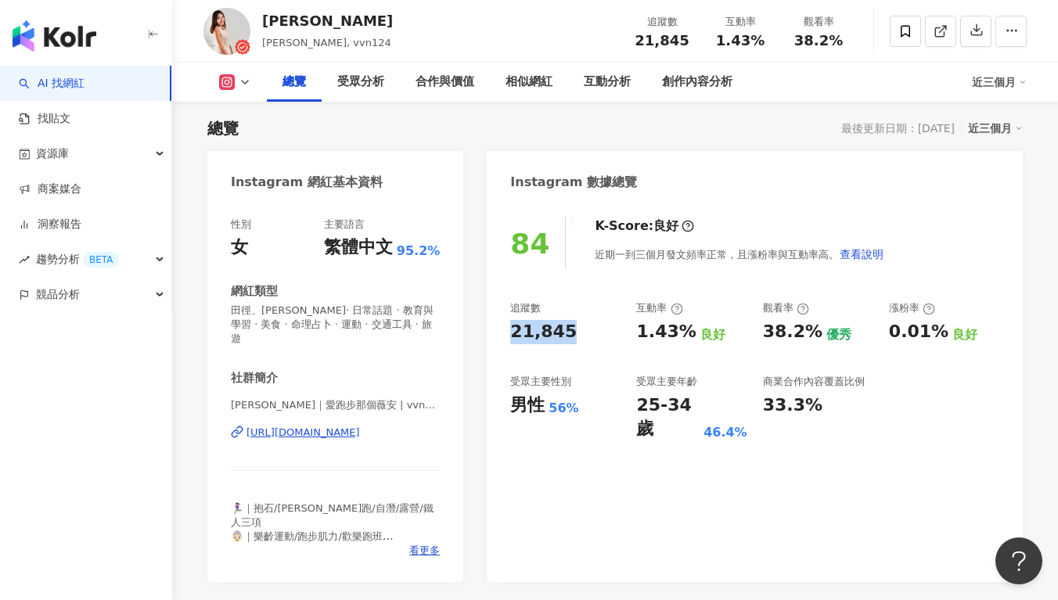
click at [578, 343] on div "21,845" at bounding box center [565, 332] width 110 height 24
click at [641, 330] on div "1.43%" at bounding box center [665, 332] width 59 height 24
drag, startPoint x: 637, startPoint y: 333, endPoint x: 677, endPoint y: 333, distance: 39.9
click at [677, 333] on div "1.43%" at bounding box center [665, 332] width 59 height 24
click at [657, 338] on div "1.43%" at bounding box center [665, 332] width 59 height 24
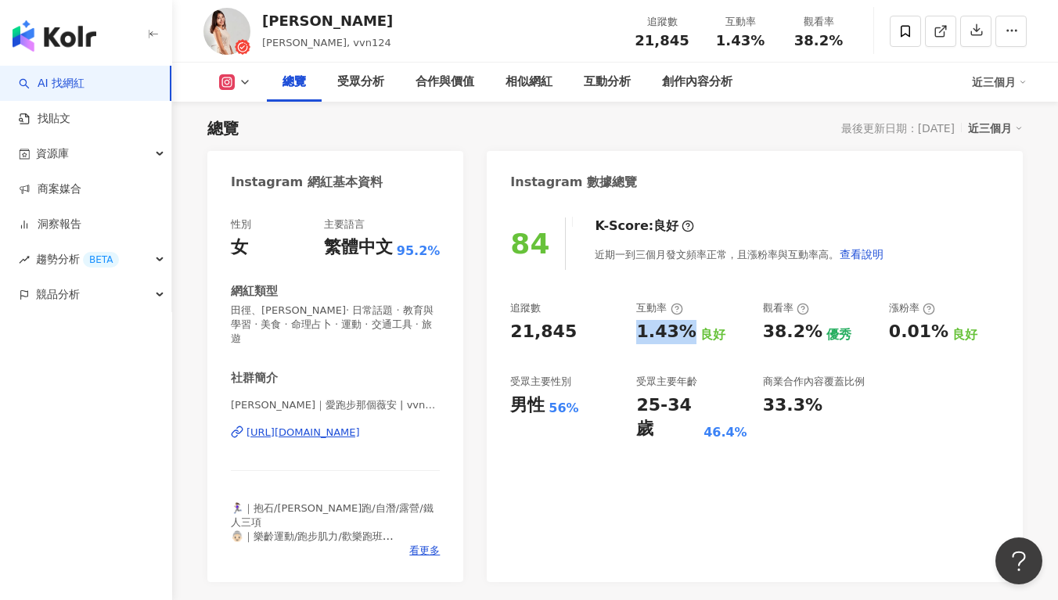
drag, startPoint x: 641, startPoint y: 332, endPoint x: 686, endPoint y: 330, distance: 45.4
click at [686, 330] on div "1.43% 良好" at bounding box center [691, 332] width 110 height 24
copy div "1.43%"
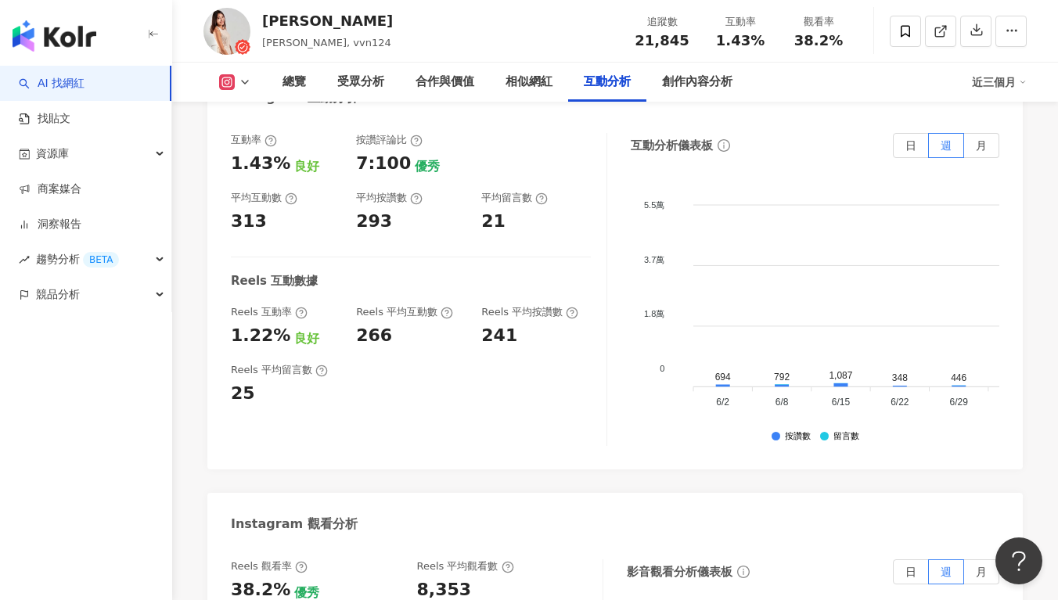
scroll to position [3597, 0]
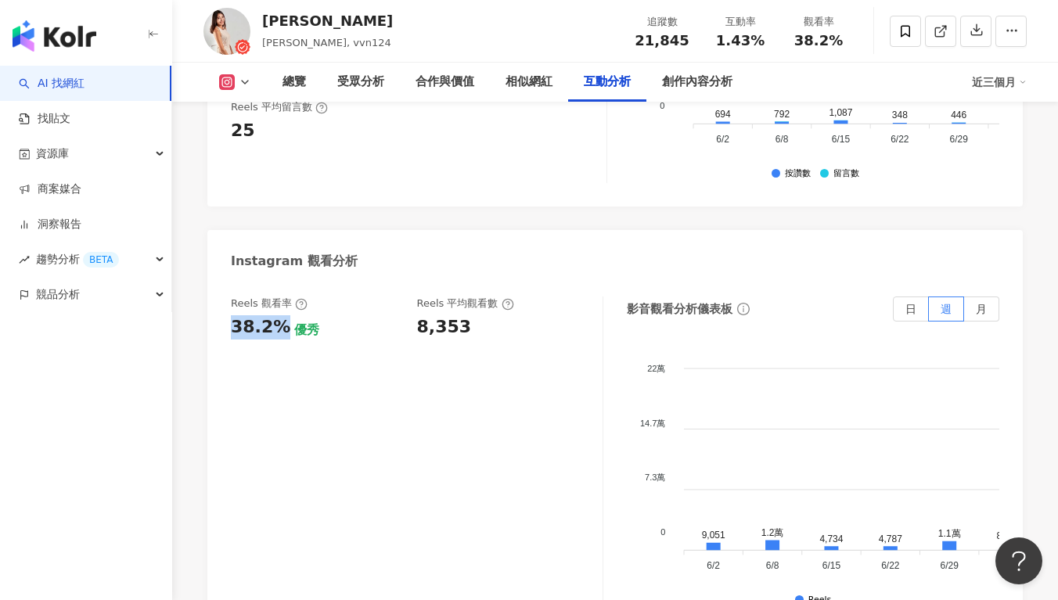
drag, startPoint x: 228, startPoint y: 194, endPoint x: 279, endPoint y: 200, distance: 51.2
click at [279, 281] on div "Reels 觀看率 38.2% 優秀 Reels 平均觀看數 8,353 影音觀看分析儀表板 日 週 月 22萬 22萬 14.7萬 14.7萬 7.3萬 7…" at bounding box center [614, 457] width 815 height 352
copy div "38.2%"
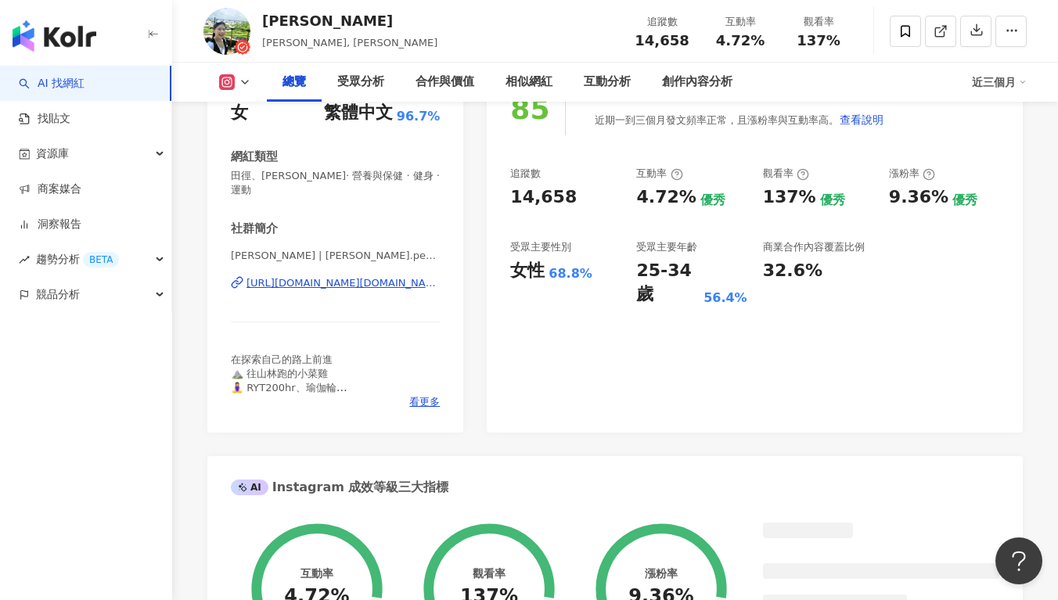
scroll to position [96, 0]
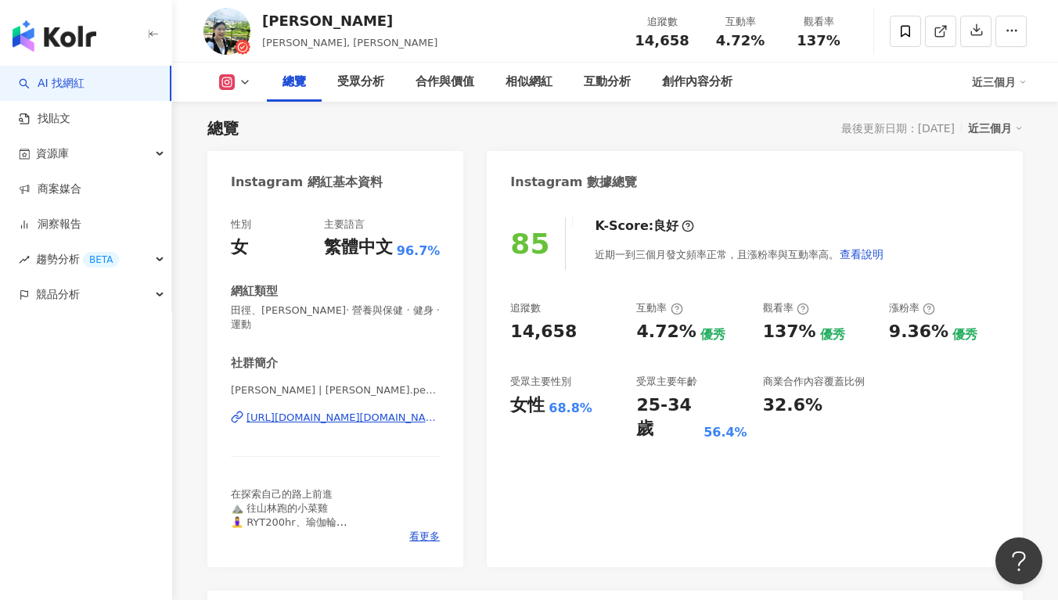
click at [565, 290] on div "85 K-Score : 良好 近期一到三個月發文頻率正常，且漲粉率與互動率高。 查看說明 追蹤數 14,658 互動率 4.72% 優秀 觀看率 137% …" at bounding box center [755, 384] width 536 height 365
drag, startPoint x: 569, startPoint y: 328, endPoint x: 506, endPoint y: 339, distance: 63.6
click at [506, 339] on div "85 K-Score : 良好 近期一到三個月發文頻率正常，且漲粉率與互動率高。 查看說明 追蹤數 14,658 互動率 4.72% 優秀 觀看率 137% …" at bounding box center [755, 384] width 536 height 365
copy div "14,658"
click at [567, 357] on div "追蹤數 14,658 互動率 4.72% 優秀 觀看率 137% 優秀 漲粉率 9.36% 優秀 受眾主要性別 女性 68.8% 受眾主要年齡 25-34 歲…" at bounding box center [754, 371] width 489 height 140
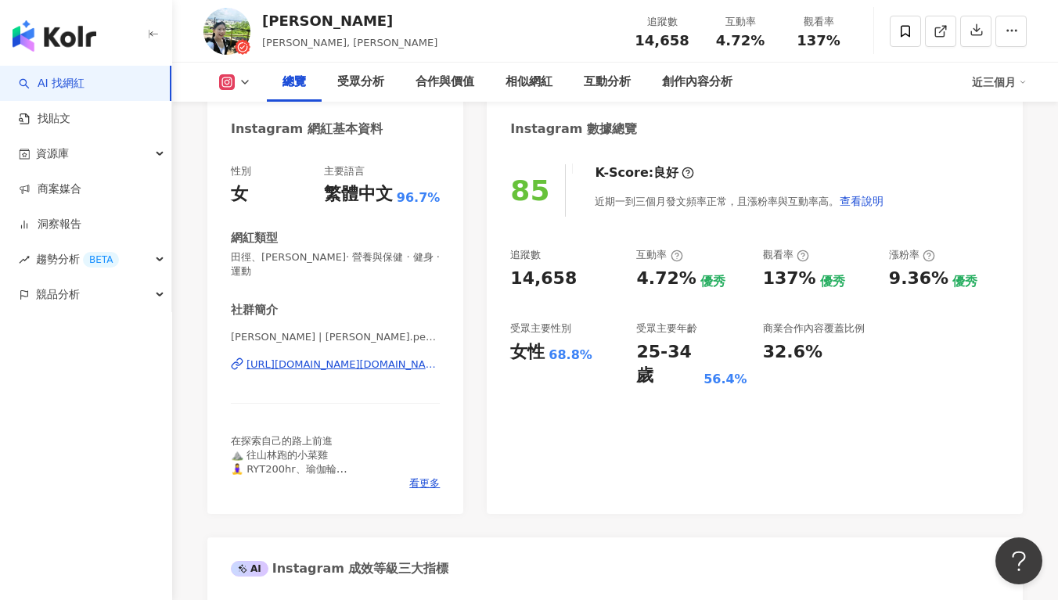
scroll to position [231, 0]
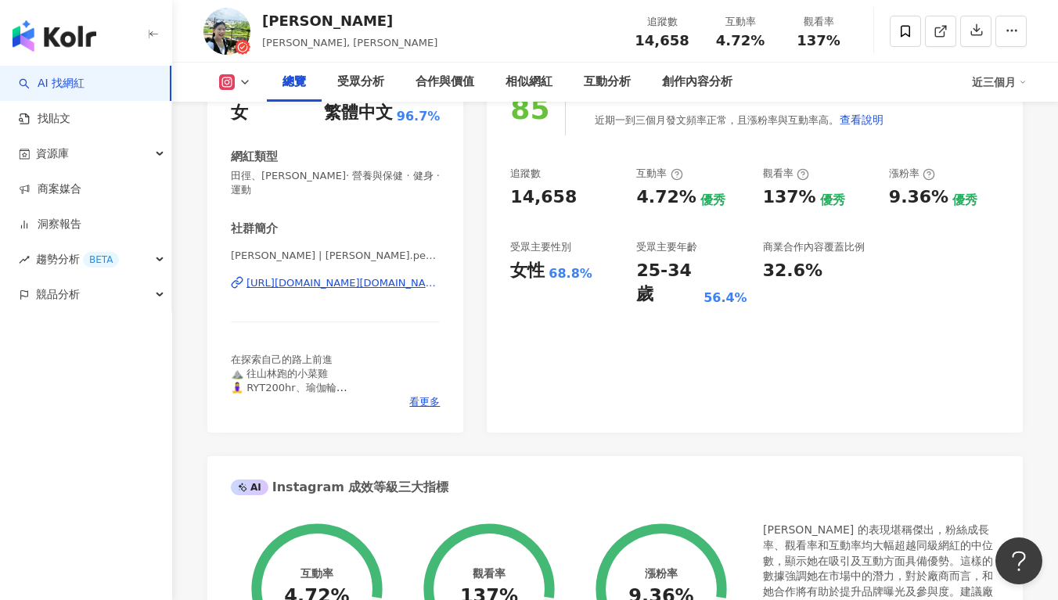
drag, startPoint x: 646, startPoint y: 201, endPoint x: 691, endPoint y: 205, distance: 45.6
click at [691, 205] on div "追蹤數 14,658 互動率 4.72% 優秀 觀看率 137% 優秀 漲粉率 9.36% 優秀 受眾主要性別 女性 68.8% 受眾主要年齡 25-34 歲…" at bounding box center [754, 237] width 489 height 140
click at [639, 186] on div "4.72%" at bounding box center [665, 197] width 59 height 24
drag, startPoint x: 639, startPoint y: 200, endPoint x: 694, endPoint y: 201, distance: 54.8
click at [694, 201] on div "4.72% 優秀" at bounding box center [691, 197] width 110 height 24
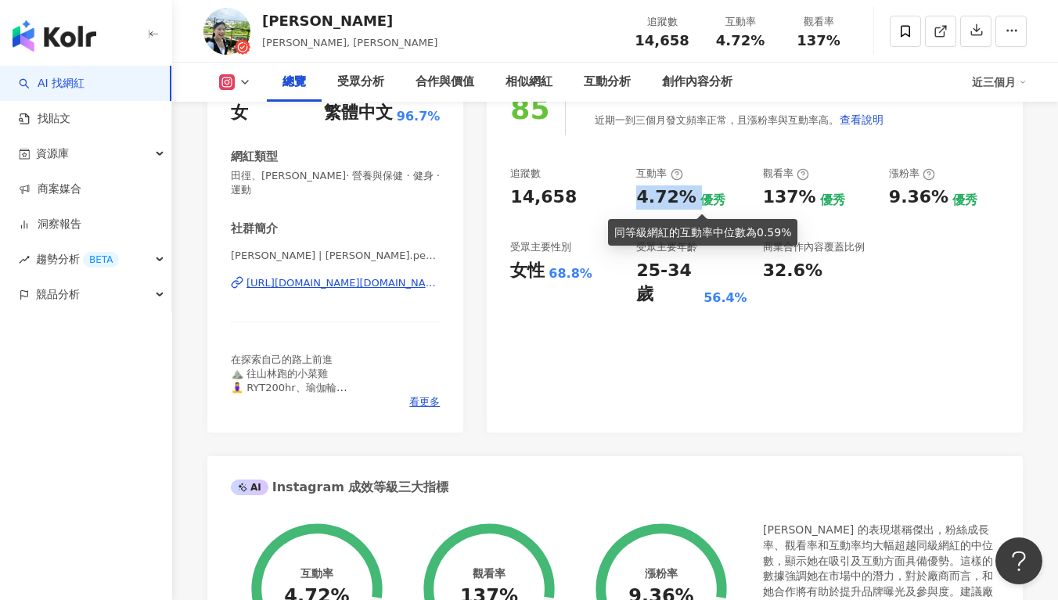
copy div "4.72%"
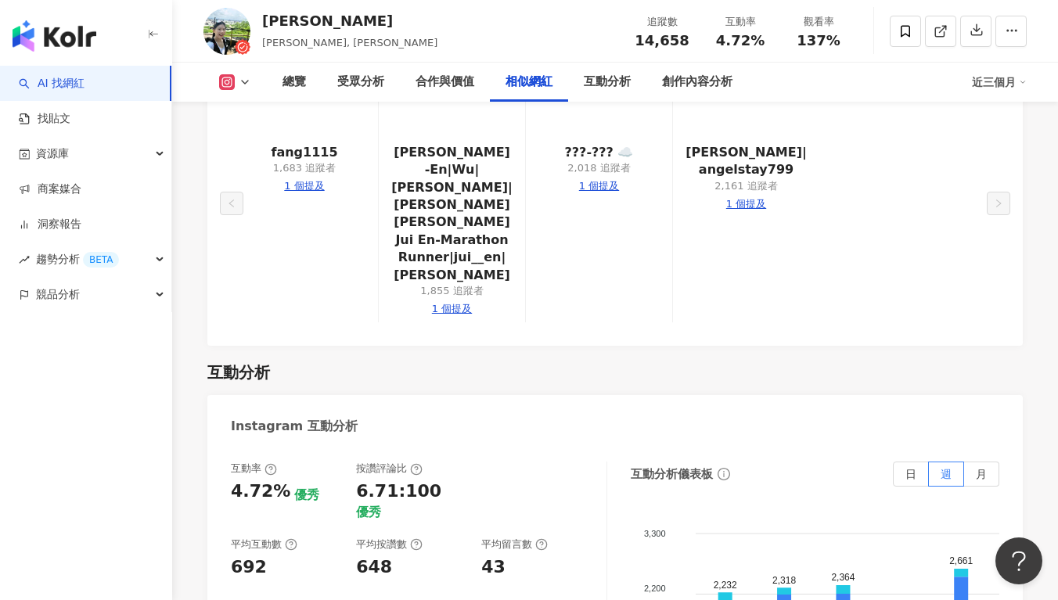
scroll to position [3311, 0]
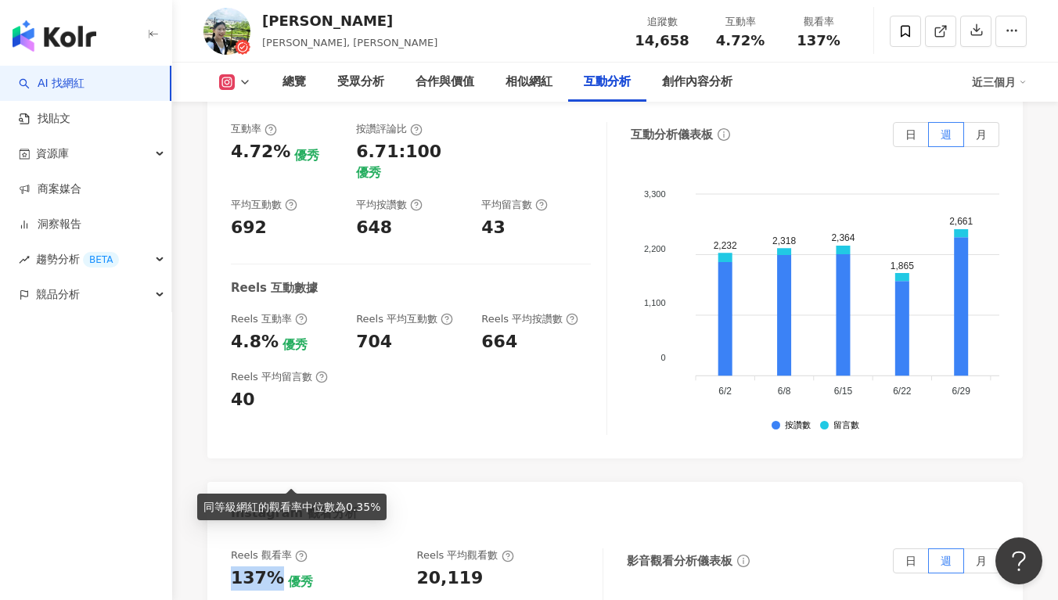
drag, startPoint x: 226, startPoint y: 477, endPoint x: 276, endPoint y: 472, distance: 50.3
copy div "137%"
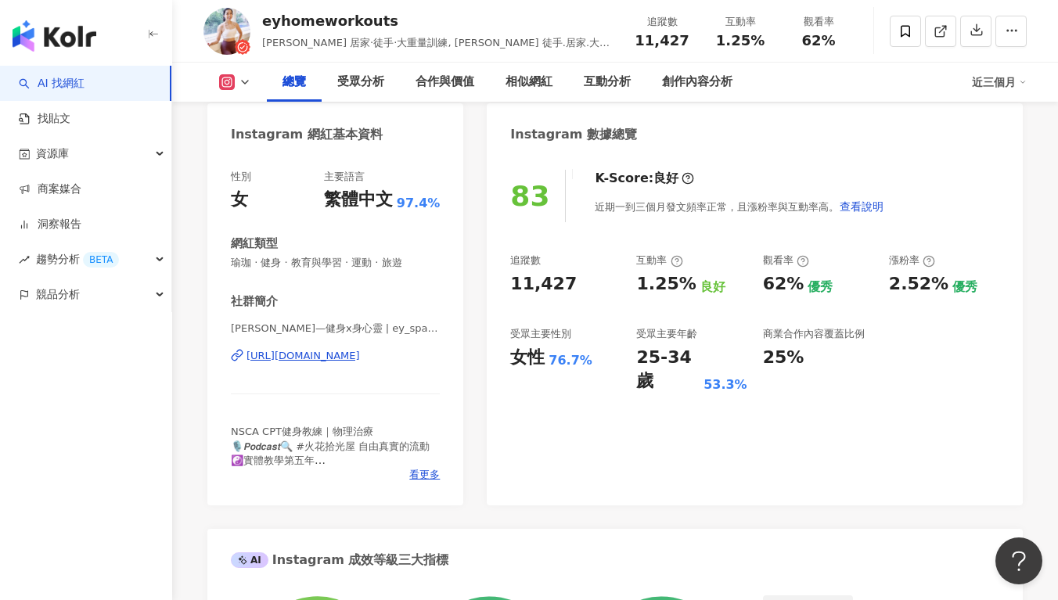
scroll to position [96, 0]
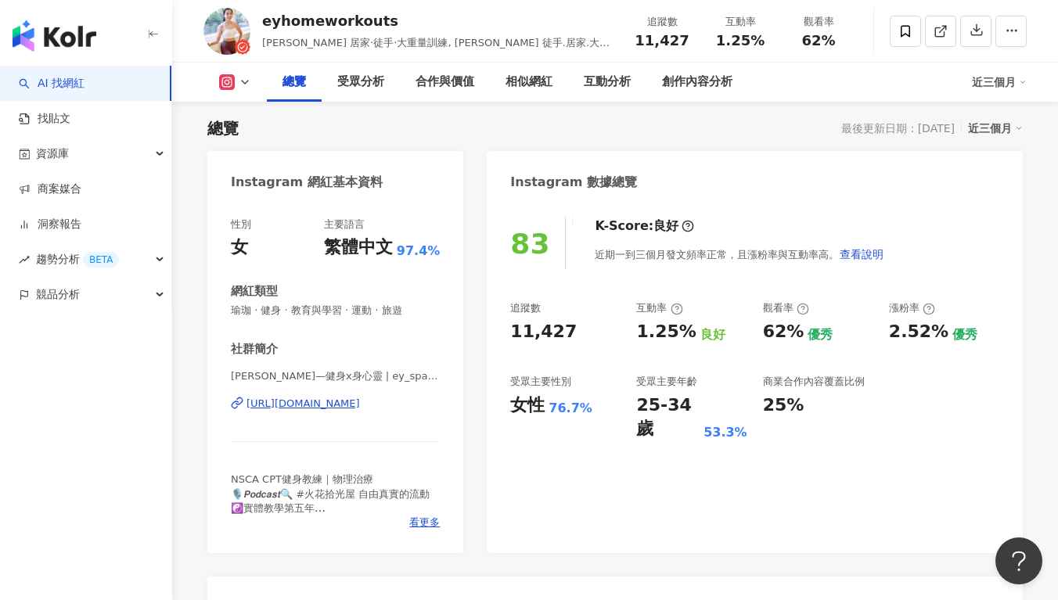
copy div "[URL][DOMAIN_NAME]"
drag, startPoint x: 601, startPoint y: 313, endPoint x: 595, endPoint y: 324, distance: 12.6
click at [603, 313] on div "追蹤數" at bounding box center [565, 308] width 110 height 14
drag, startPoint x: 590, startPoint y: 329, endPoint x: 512, endPoint y: 336, distance: 78.6
click at [512, 336] on div "11,427" at bounding box center [565, 332] width 110 height 24
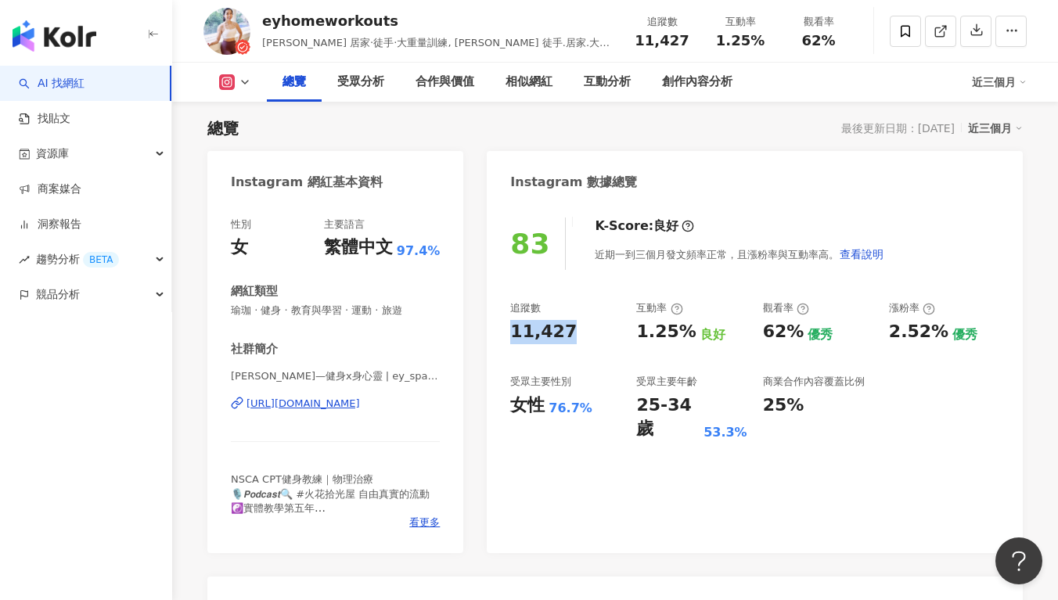
copy div "11,427"
click at [641, 310] on div "互動率" at bounding box center [659, 308] width 46 height 14
drag, startPoint x: 630, startPoint y: 337, endPoint x: 685, endPoint y: 336, distance: 54.8
click at [685, 336] on div "追蹤數 11,427 互動率 1.25% 良好 觀看率 62% 優秀 漲粉率 2.52% 優秀 受眾主要性別 女性 76.7% 受眾主要年齡 25-34 歲 …" at bounding box center [754, 371] width 489 height 140
copy div "1.25%"
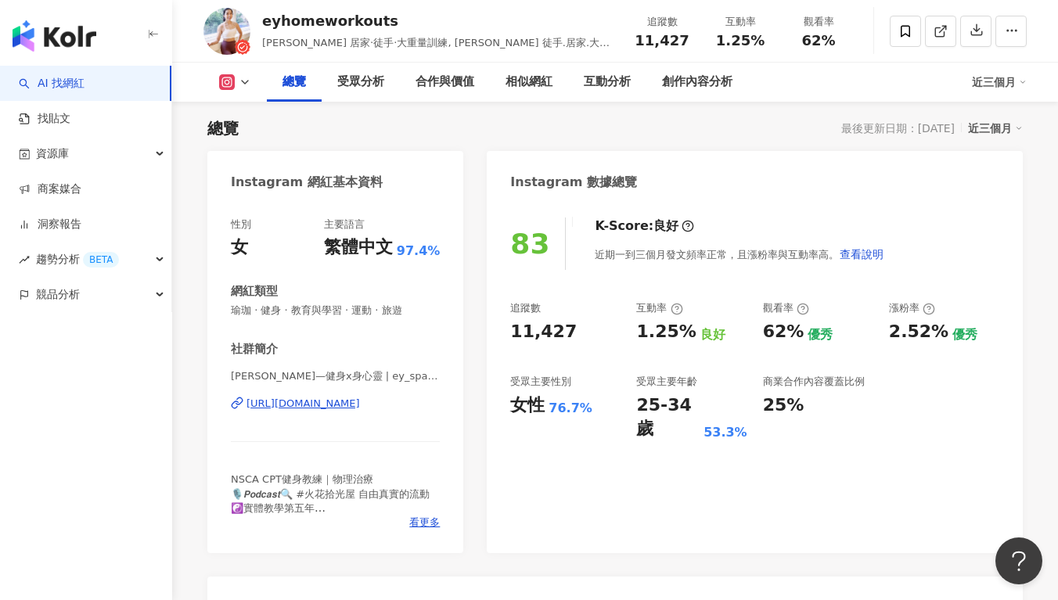
click at [686, 388] on div "受眾主要年齡" at bounding box center [666, 382] width 61 height 14
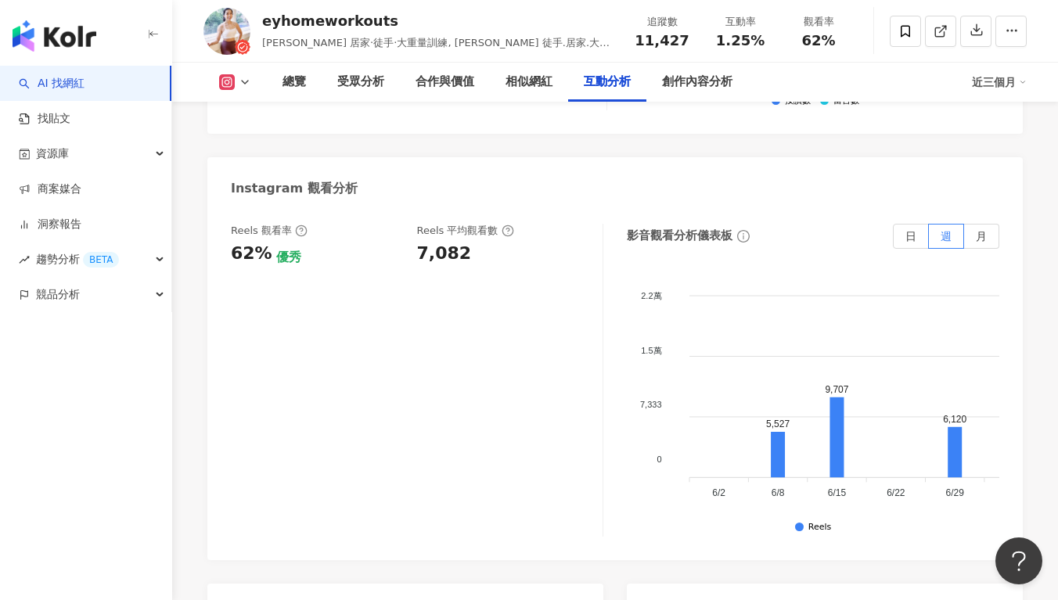
scroll to position [3347, 0]
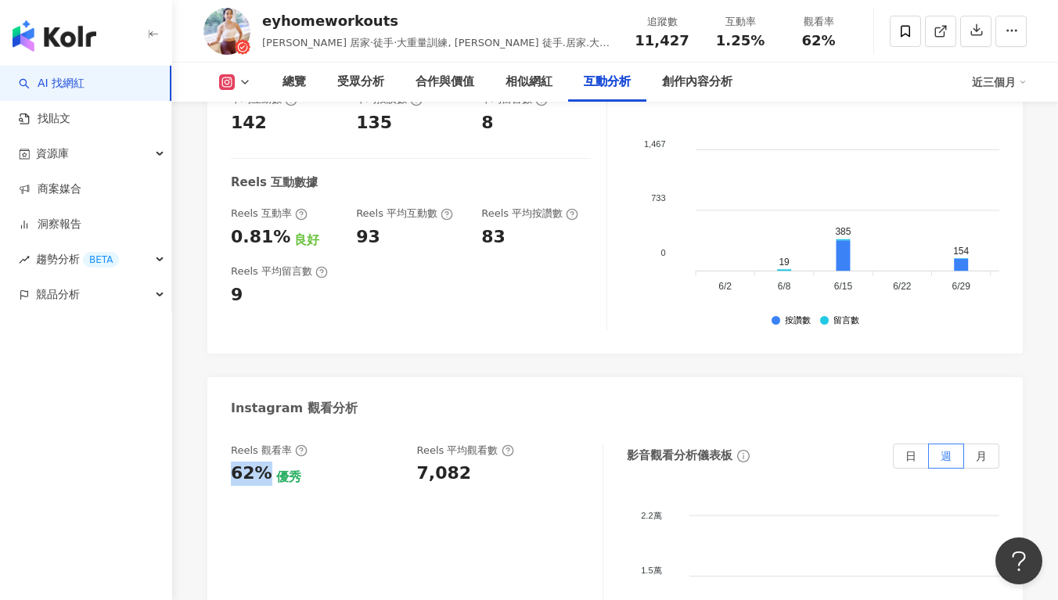
drag, startPoint x: 230, startPoint y: 393, endPoint x: 261, endPoint y: 393, distance: 30.5
click at [261, 428] on div "Reels 觀看率 62% 優秀 Reels 平均觀看數 7,082 影音觀看分析儀表板 日 週 月 2.2萬 2.2萬 1.5萬 1.5萬 7,333 7,…" at bounding box center [614, 604] width 815 height 352
copy div "62%"
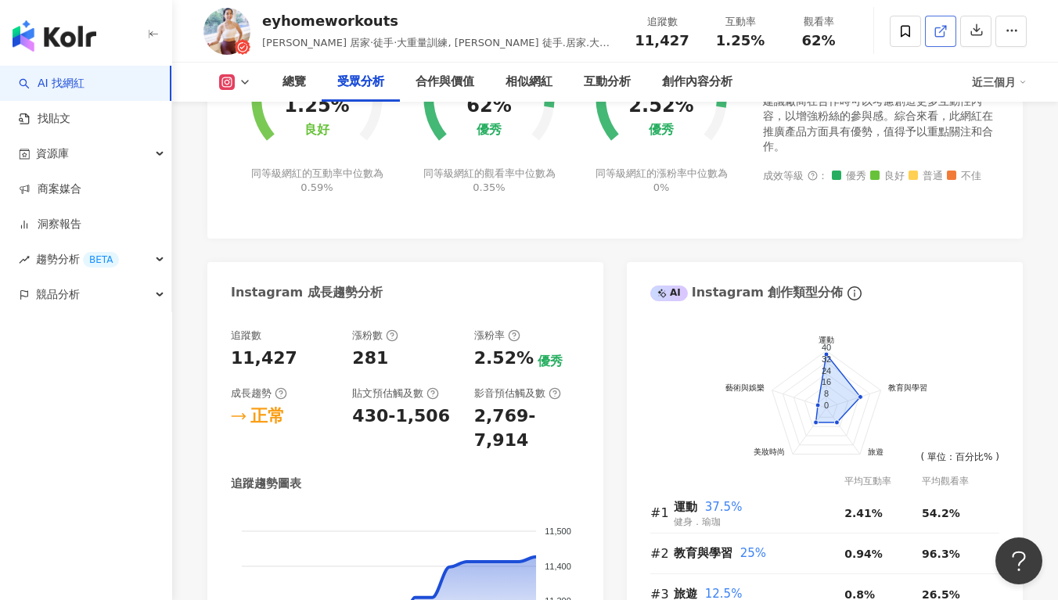
scroll to position [610, 0]
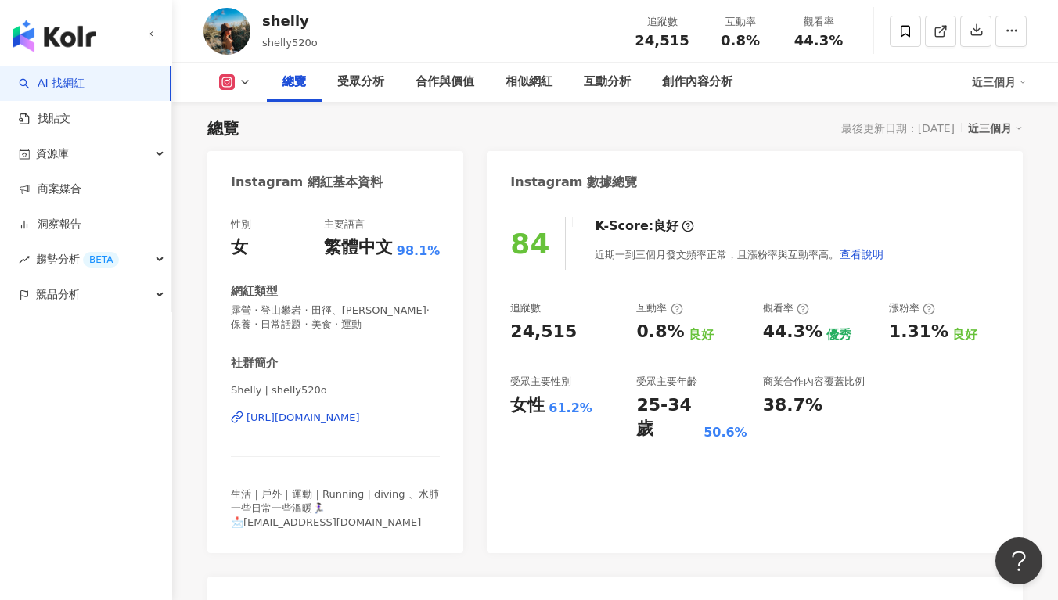
drag, startPoint x: 579, startPoint y: 337, endPoint x: 632, endPoint y: 352, distance: 55.3
click at [579, 337] on div "24,515" at bounding box center [565, 332] width 110 height 24
drag, startPoint x: 574, startPoint y: 330, endPoint x: 505, endPoint y: 334, distance: 69.0
click at [505, 334] on div "84 K-Score : 良好 近期一到三個月發文頻率正常，且漲粉率與互動率高。 查看說明 追蹤數 24,515 互動率 0.8% 良好 觀看率 44.3% …" at bounding box center [755, 377] width 536 height 351
copy div "24,515"
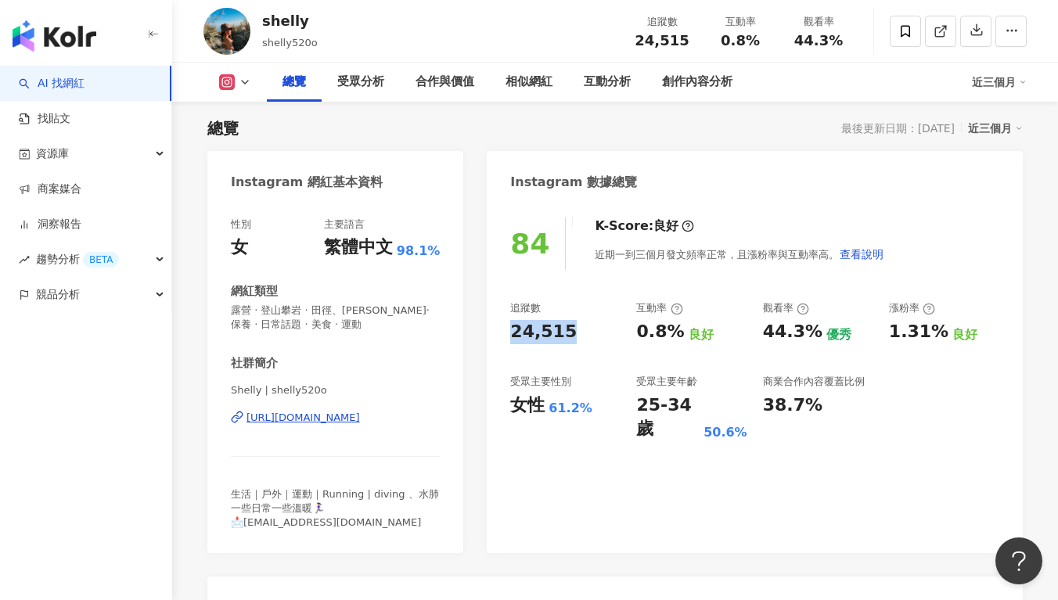
click at [631, 342] on div "追蹤數 24,515 互動率 0.8% 良好 觀看率 44.3% 優秀 漲粉率 1.31% 良好 受眾主要性別 女性 61.2% 受眾主要年齡 25-34 歲…" at bounding box center [754, 371] width 489 height 140
drag, startPoint x: 635, startPoint y: 330, endPoint x: 671, endPoint y: 333, distance: 36.1
click at [671, 333] on div "追蹤數 24,515 互動率 0.8% 良好 觀看率 44.3% 優秀 漲粉率 1.31% 良好 受眾主要性別 女性 61.2% 受眾主要年齡 25-34 歲…" at bounding box center [754, 371] width 489 height 140
copy div "0.8%"
copy div "https://www.instagram.com/shelly520o/"
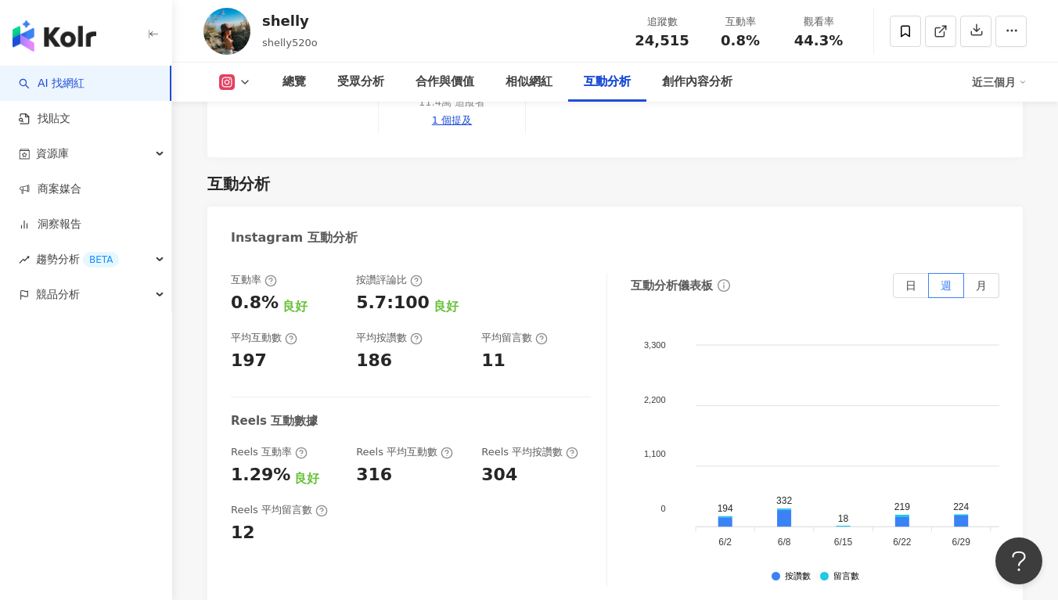
scroll to position [3366, 0]
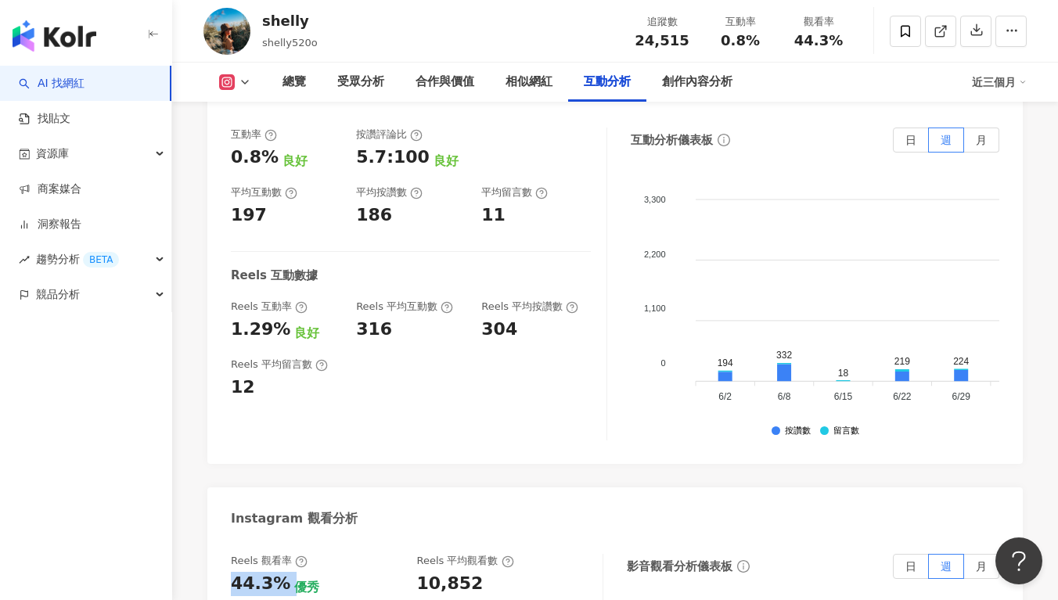
drag, startPoint x: 243, startPoint y: 453, endPoint x: 283, endPoint y: 452, distance: 40.7
copy div "44.3%"
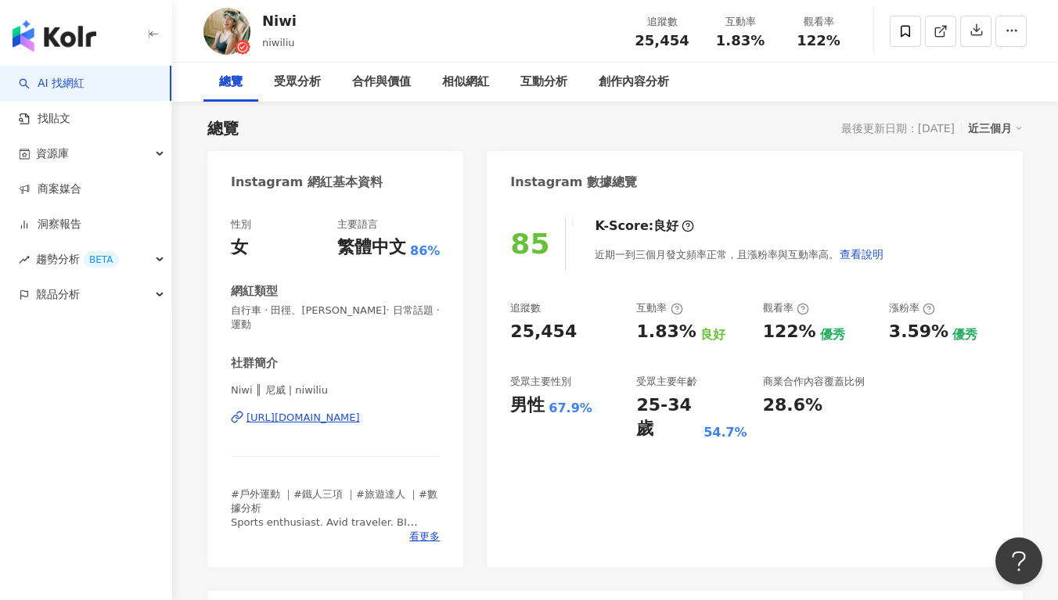
click at [714, 277] on div "85 K-Score : 良好 近期一到三個月發文頻率正常，且漲粉率與互動率高。 查看說明 追蹤數 25,454 互動率 1.83% 良好 觀看率 122% …" at bounding box center [755, 384] width 536 height 365
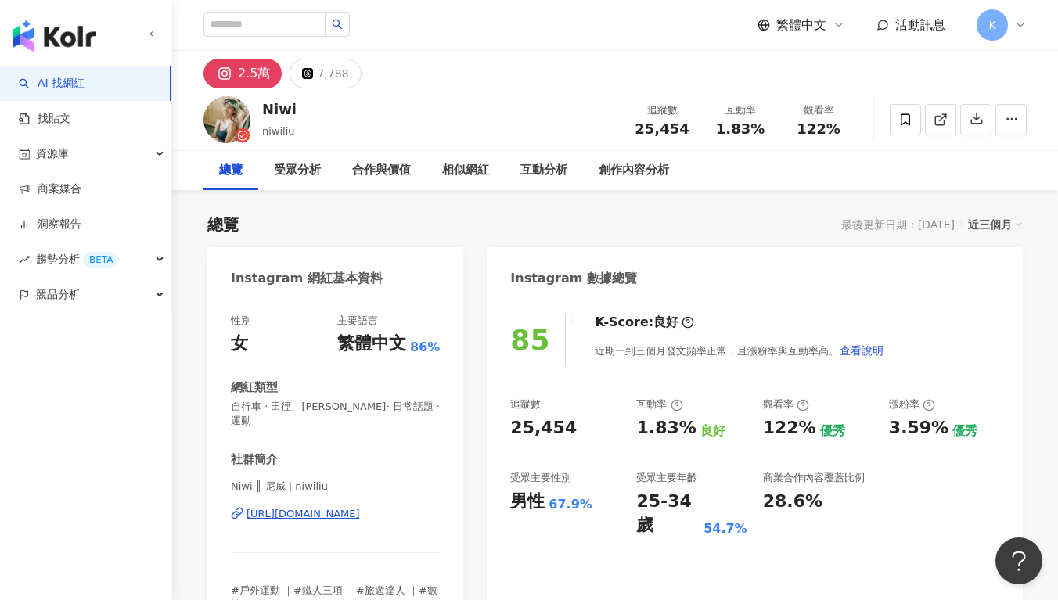
copy div "[URL][DOMAIN_NAME]"
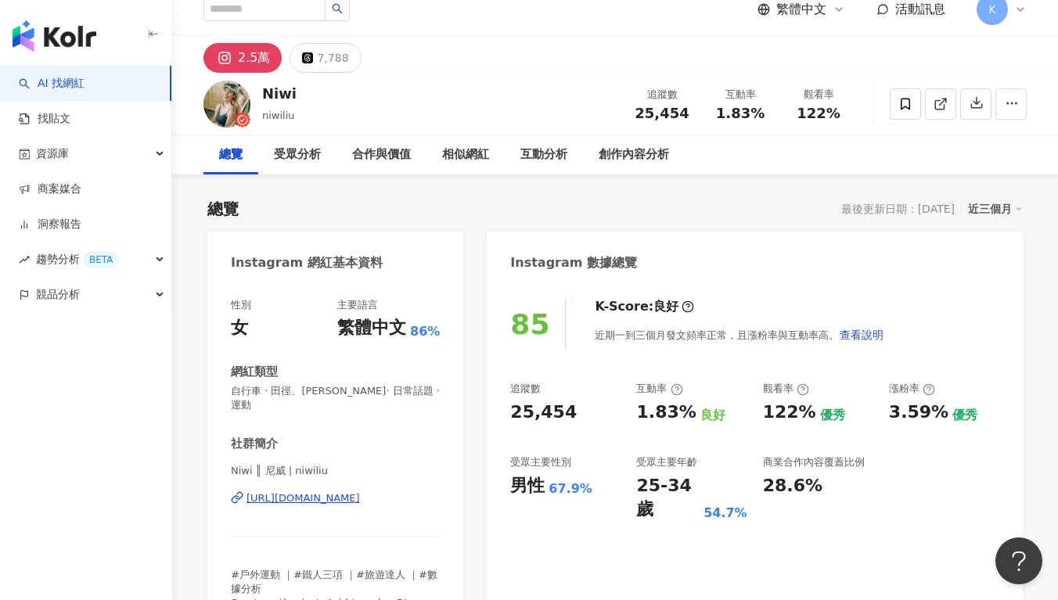
scroll to position [16, 0]
click at [544, 386] on div "追蹤數" at bounding box center [565, 388] width 110 height 14
drag, startPoint x: 588, startPoint y: 411, endPoint x: 506, endPoint y: 412, distance: 81.4
click at [506, 412] on div "85 K-Score : 良好 近期一到三個月發文頻率正常，且漲粉率與互動率高。 查看說明 追蹤數 25,454 互動率 1.83% 良好 觀看率 122% …" at bounding box center [755, 464] width 536 height 365
copy div "25,454"
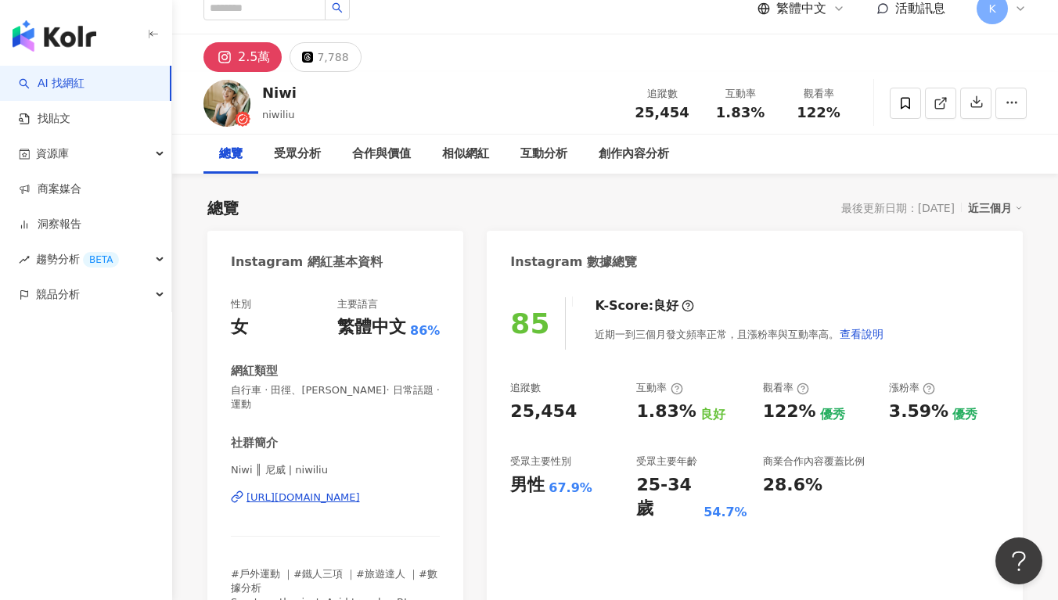
click at [599, 382] on div "追蹤數" at bounding box center [565, 388] width 110 height 14
drag, startPoint x: 638, startPoint y: 418, endPoint x: 686, endPoint y: 415, distance: 47.8
click at [686, 415] on div "1.83% 良好" at bounding box center [691, 412] width 110 height 24
copy div "1.83%"
click at [662, 426] on div "追蹤數 25,454 互動率 1.83% 良好 觀看率 122% 優秀 漲粉率 3.59% 優秀 受眾主要性別 男性 67.9% 受眾主要年齡 25-34 歲…" at bounding box center [754, 451] width 489 height 140
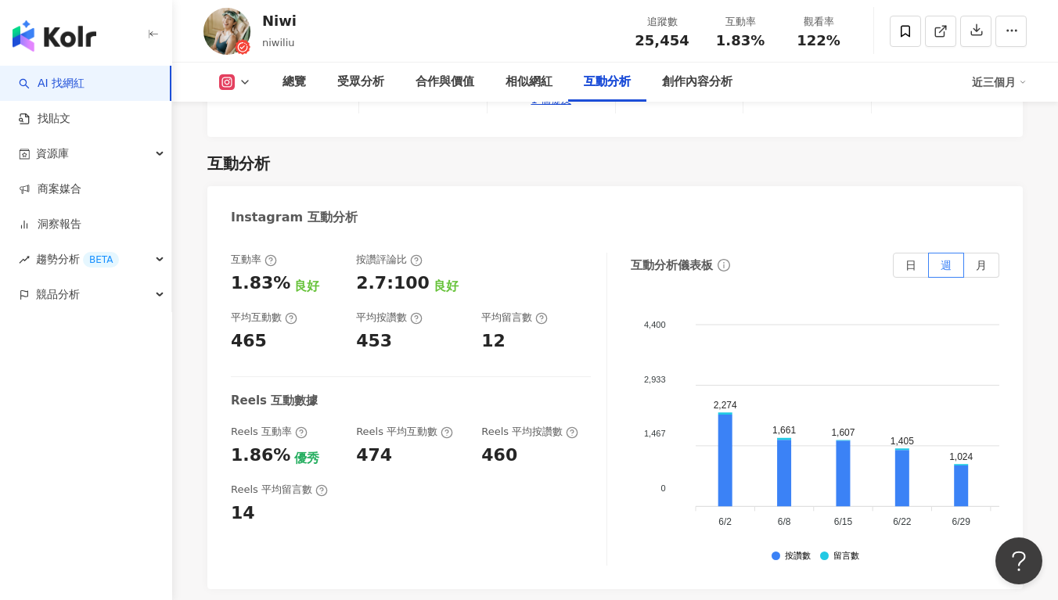
scroll to position [3225, 0]
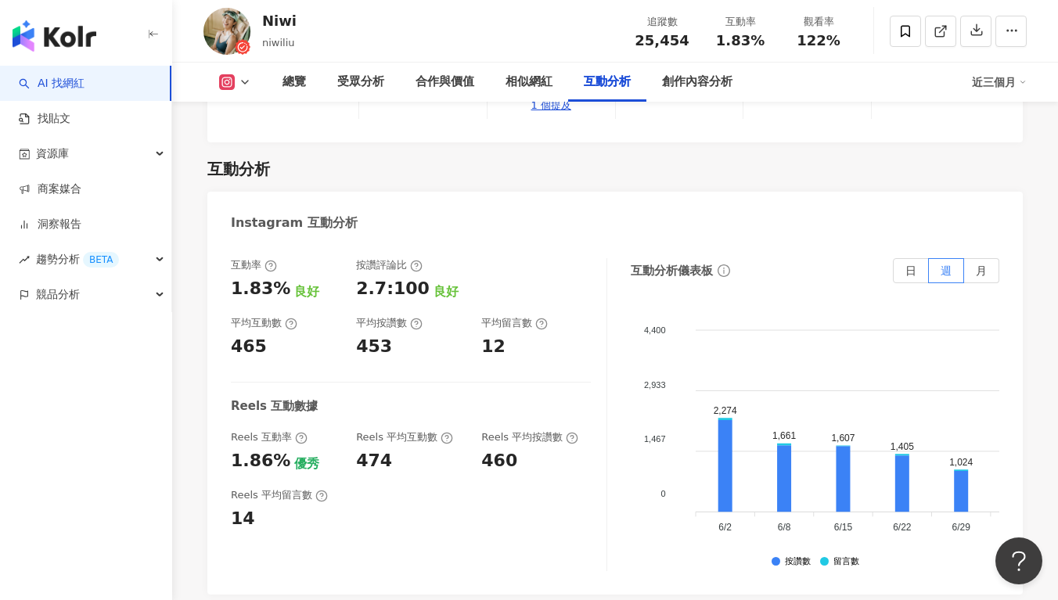
drag, startPoint x: 235, startPoint y: 495, endPoint x: 278, endPoint y: 494, distance: 43.1
copy div "122%"
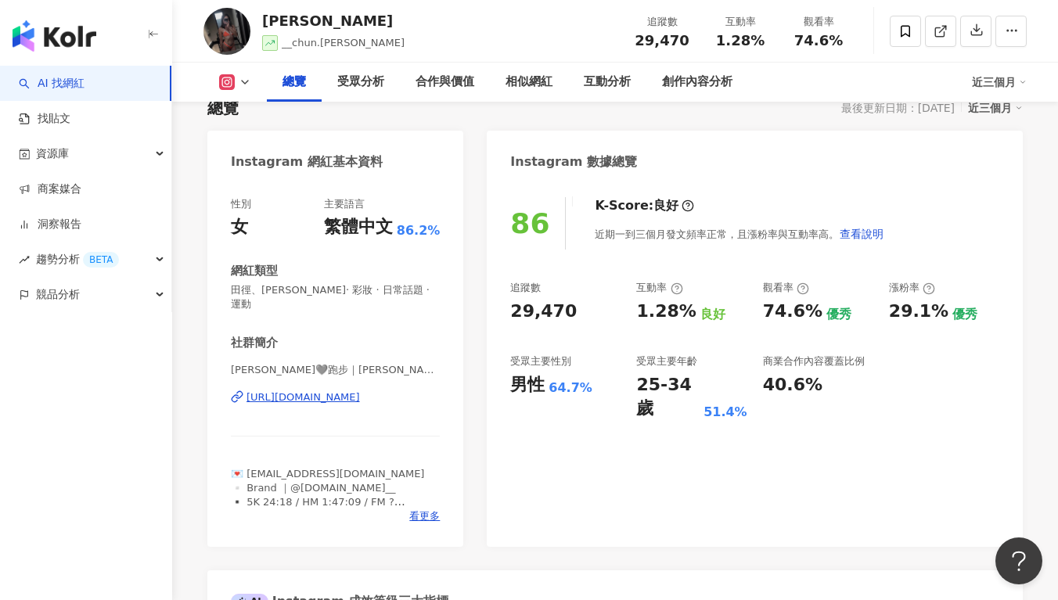
scroll to position [96, 0]
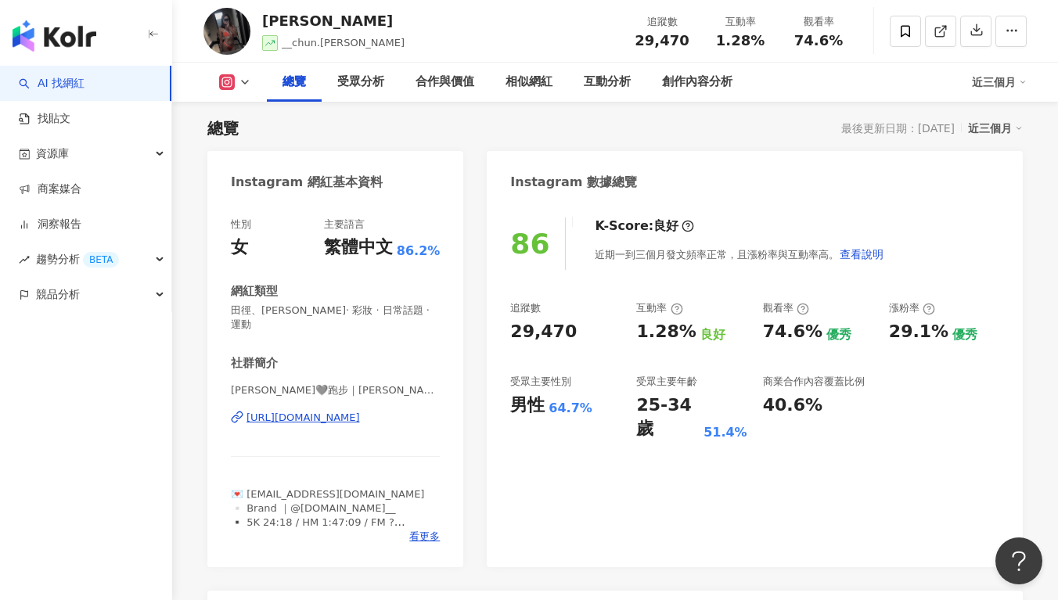
click at [643, 290] on div "86 K-Score : 良好 近期一到三個月發文頻率正常，且漲粉率與互動率高。 查看說明 追蹤數 29,470 互動率 1.28% 良好 觀看率 74.6%…" at bounding box center [755, 384] width 536 height 365
drag, startPoint x: 572, startPoint y: 330, endPoint x: 491, endPoint y: 333, distance: 81.4
click at [488, 336] on div "86 K-Score : 良好 近期一到三個月發文頻率正常，且漲粉率與互動率高。 查看說明 追蹤數 29,470 互動率 1.28% 良好 觀看率 74.6%…" at bounding box center [755, 384] width 536 height 365
copy div "29,470"
click at [679, 318] on div "互動率 1.28% 良好" at bounding box center [691, 322] width 110 height 42
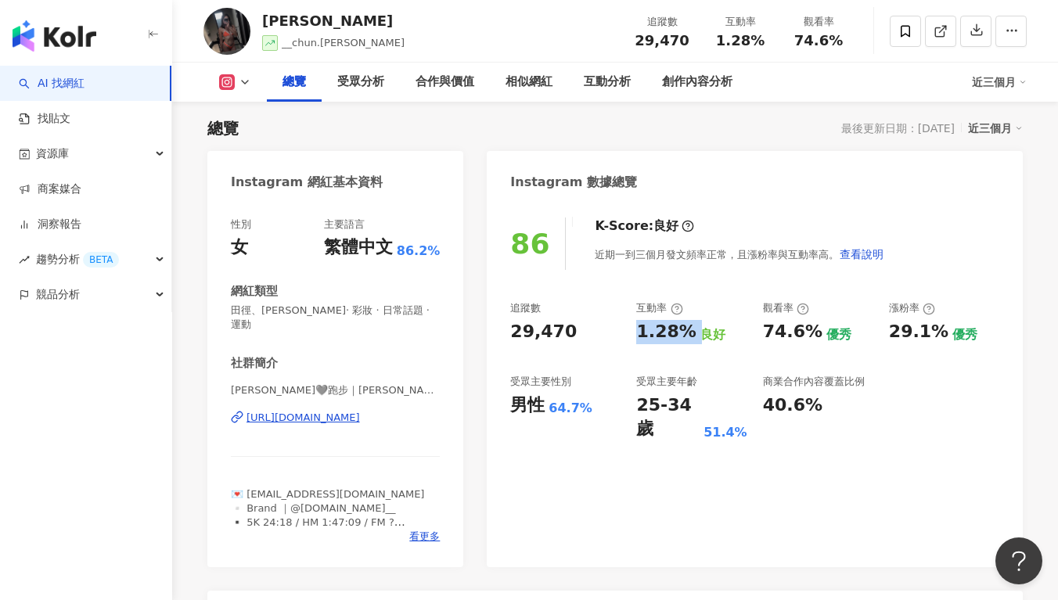
drag, startPoint x: 631, startPoint y: 336, endPoint x: 693, endPoint y: 335, distance: 61.8
click at [692, 335] on div "追蹤數 29,470 互動率 1.28% 良好 觀看率 74.6% 優秀 漲粉率 29.1% 優秀 受眾主要性別 男性 64.7% 受眾主要年齡 25-34 …" at bounding box center [754, 371] width 489 height 140
copy div "1.28%"
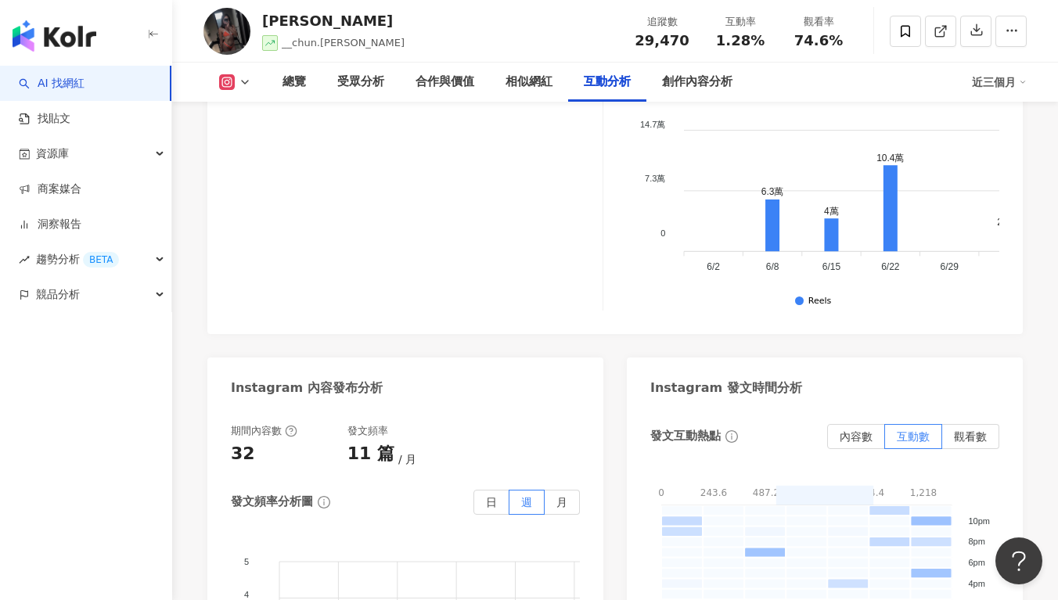
scroll to position [3346, 0]
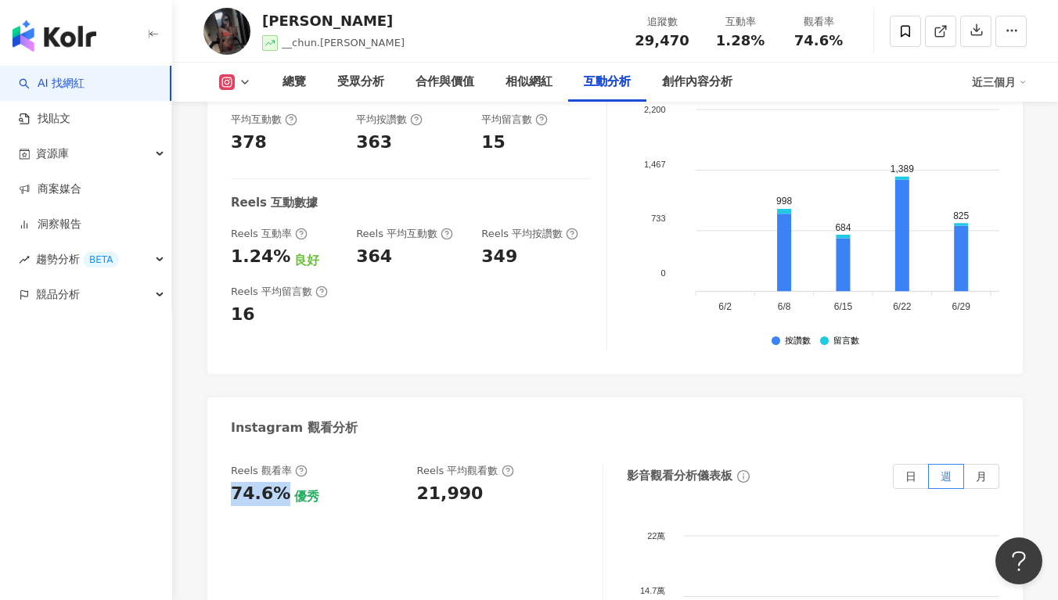
drag, startPoint x: 231, startPoint y: 365, endPoint x: 279, endPoint y: 369, distance: 48.7
click at [279, 482] on div "74.6%" at bounding box center [260, 494] width 59 height 24
copy div "74.6%"
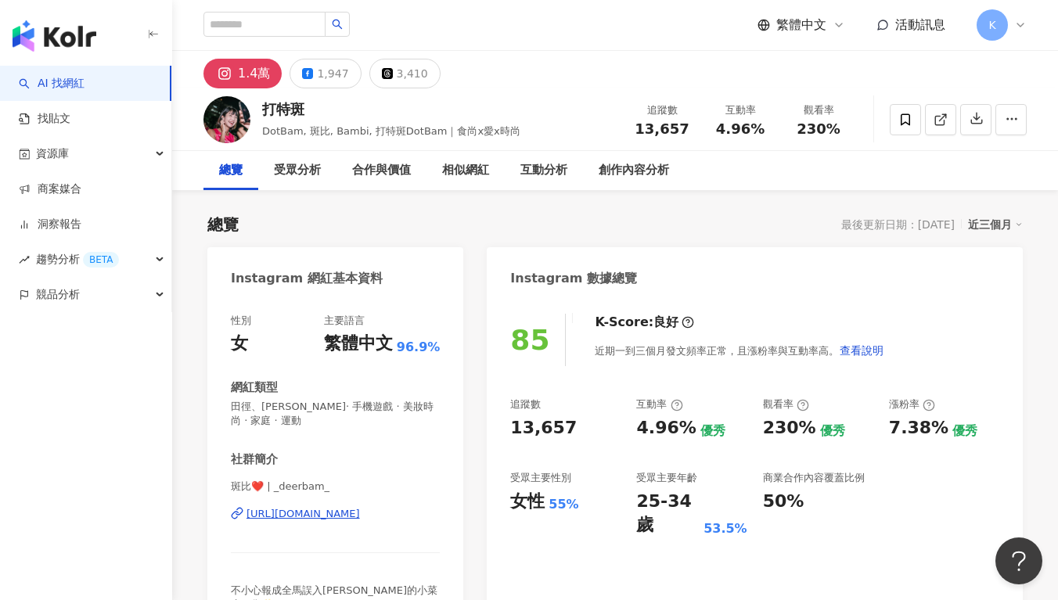
scroll to position [96, 0]
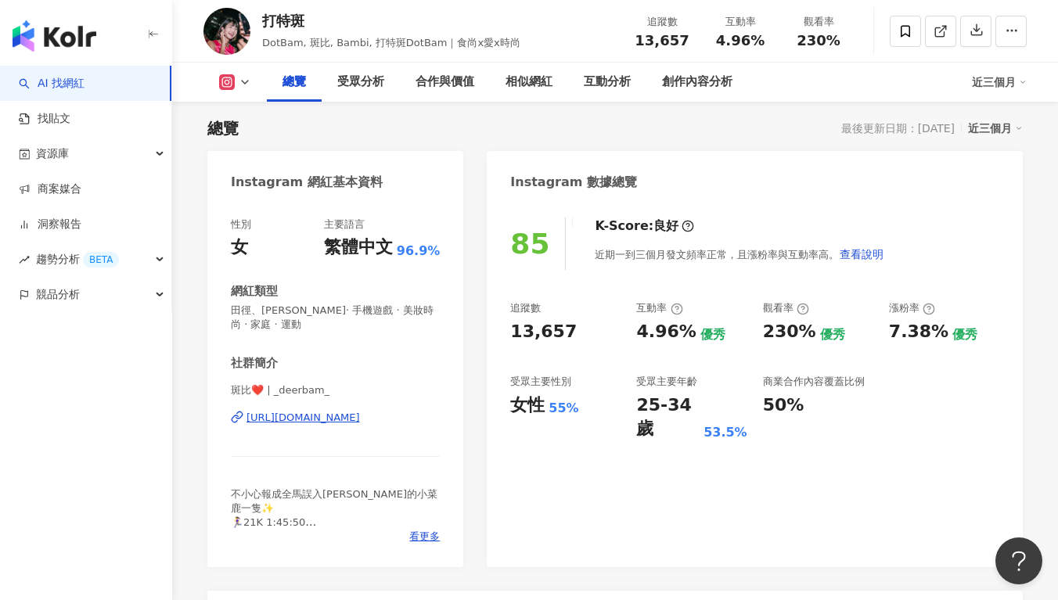
copy div "[URL][DOMAIN_NAME]"
drag, startPoint x: 597, startPoint y: 347, endPoint x: 506, endPoint y: 340, distance: 91.9
click at [505, 340] on div "85 K-Score : 良好 近期一到三個月發文頻率正常，且漲粉率與互動率高。 查看說明 追蹤數 13,657 互動率 4.96% 優秀 觀看率 230% …" at bounding box center [755, 384] width 536 height 365
copy div "13,657"
click at [663, 323] on div "4.96%" at bounding box center [665, 332] width 59 height 24
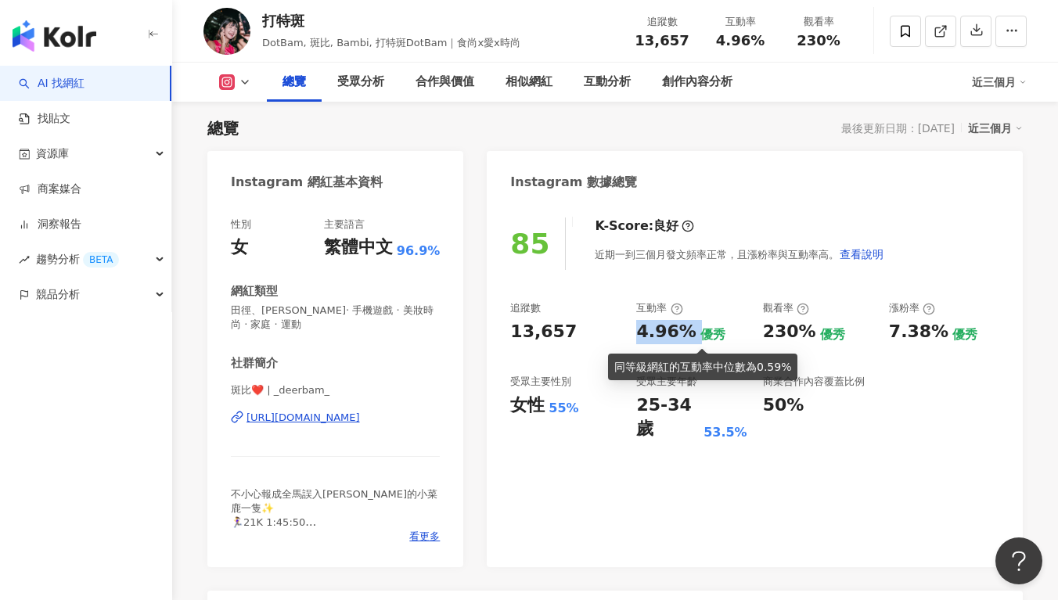
drag, startPoint x: 640, startPoint y: 330, endPoint x: 690, endPoint y: 331, distance: 50.1
click at [690, 331] on div "4.96% 優秀" at bounding box center [691, 332] width 110 height 24
copy div "4.96%"
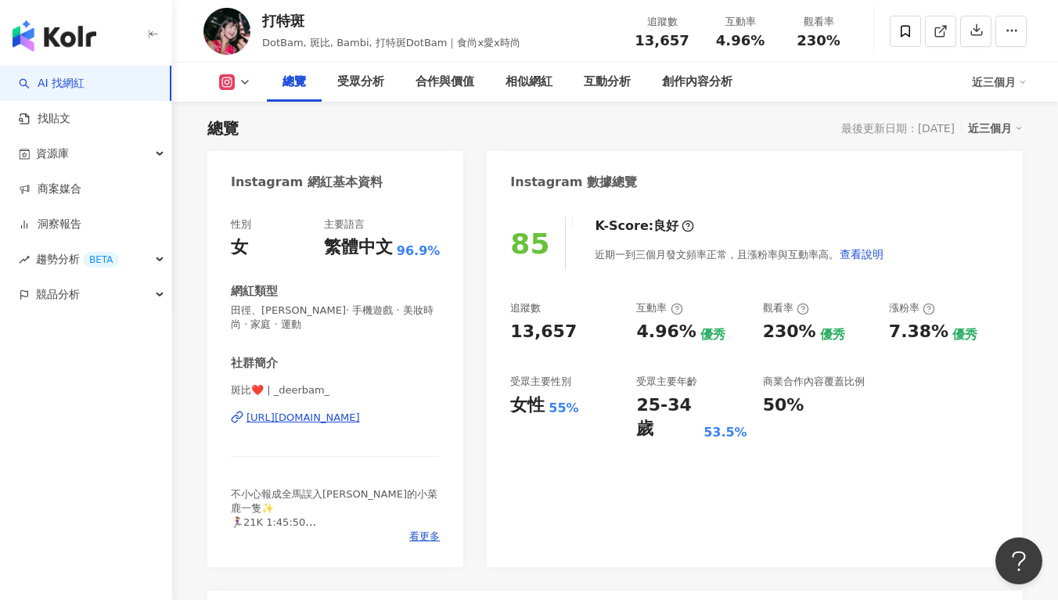
click at [614, 315] on div "追蹤數 13,657" at bounding box center [565, 322] width 110 height 42
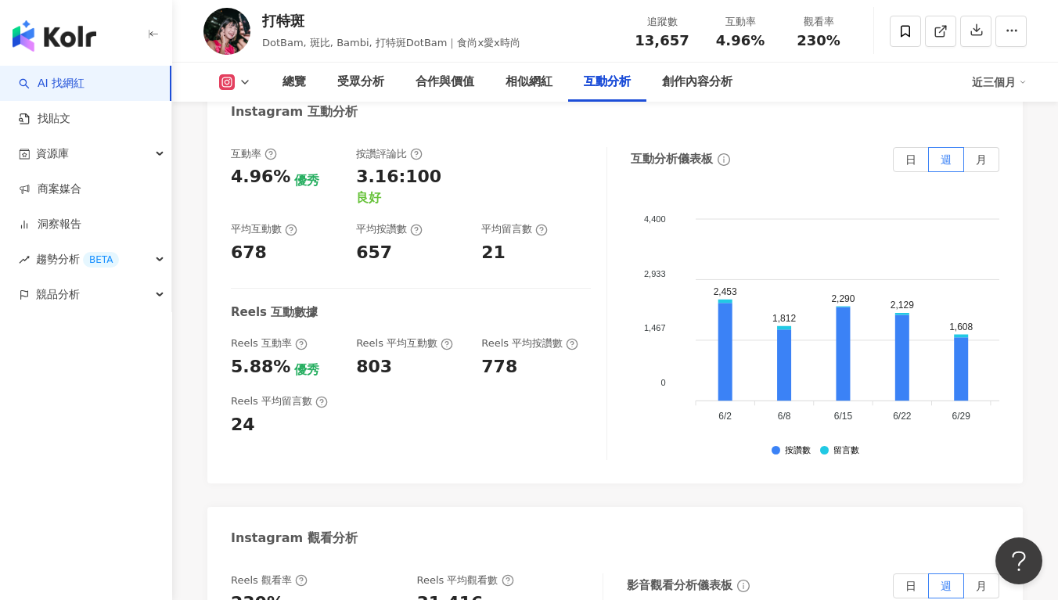
scroll to position [3587, 0]
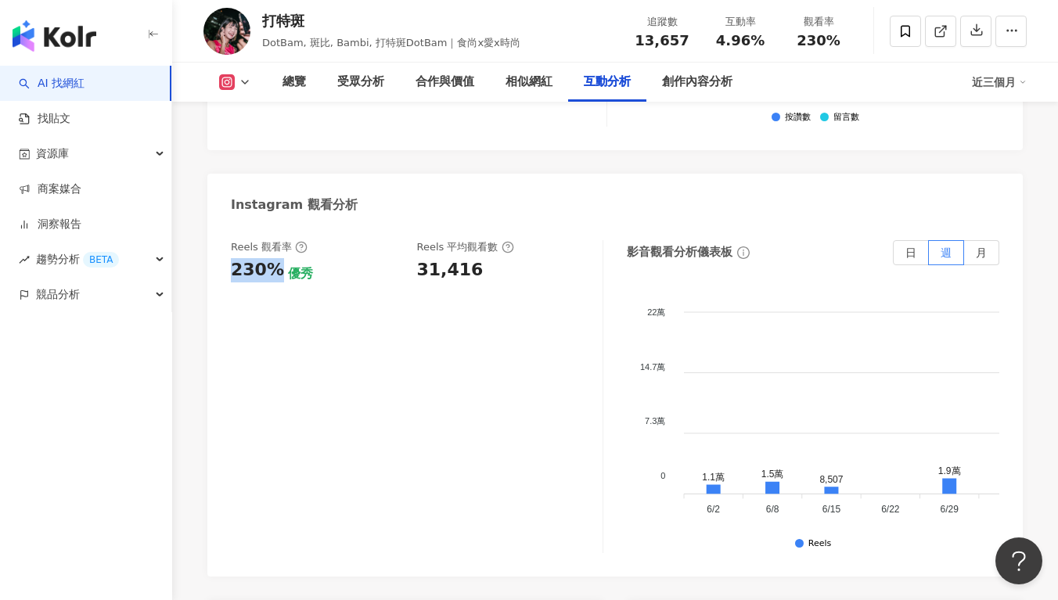
drag, startPoint x: 232, startPoint y: 167, endPoint x: 273, endPoint y: 172, distance: 41.8
click at [273, 258] on div "230%" at bounding box center [257, 270] width 53 height 24
copy div "230%"
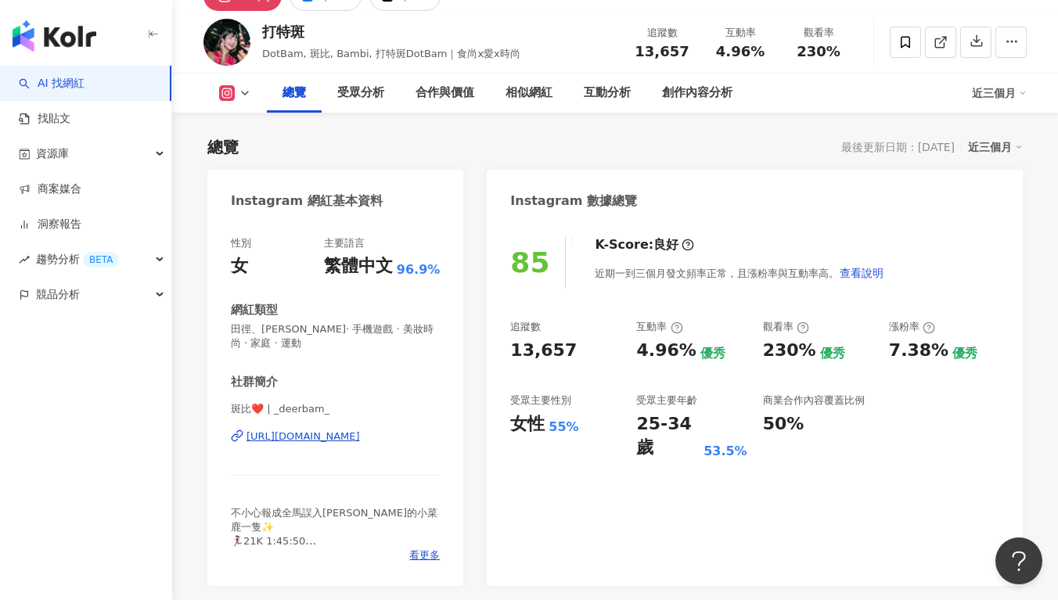
scroll to position [9, 0]
